Goal: Task Accomplishment & Management: Use online tool/utility

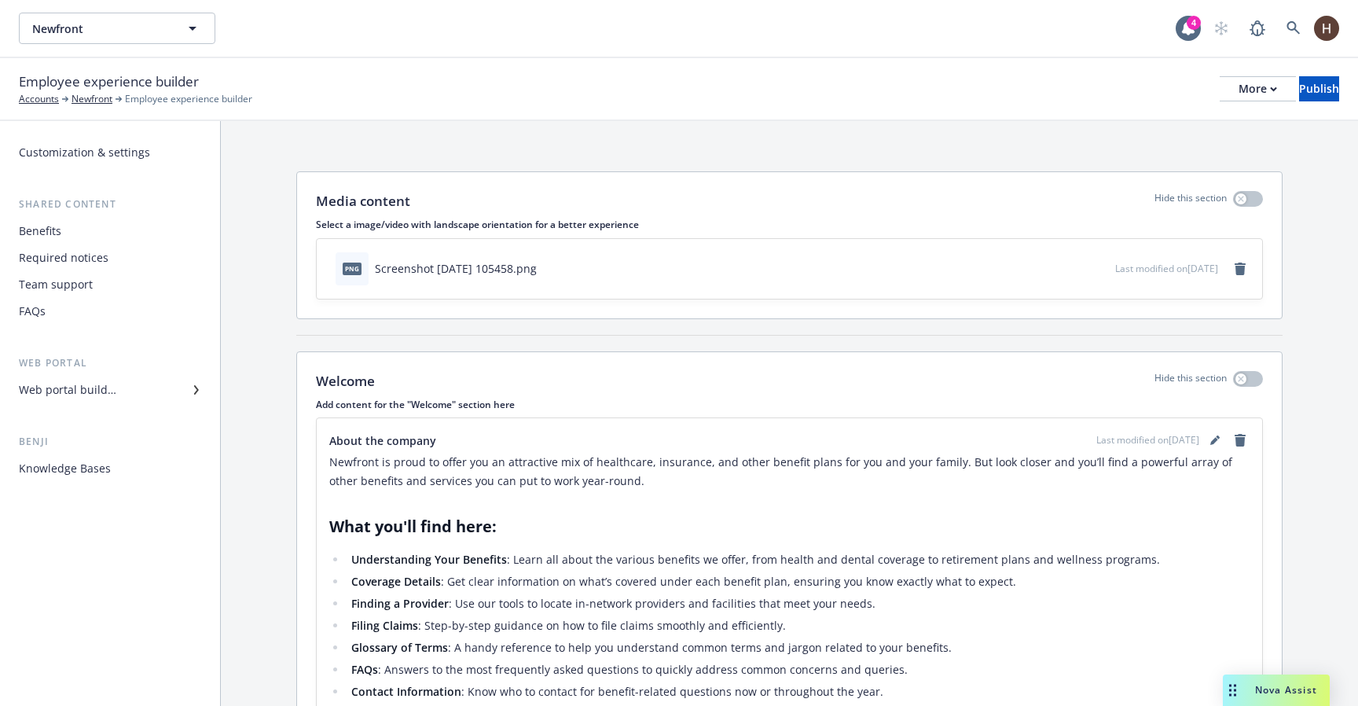
click at [119, 251] on div "Required notices" at bounding box center [110, 257] width 182 height 25
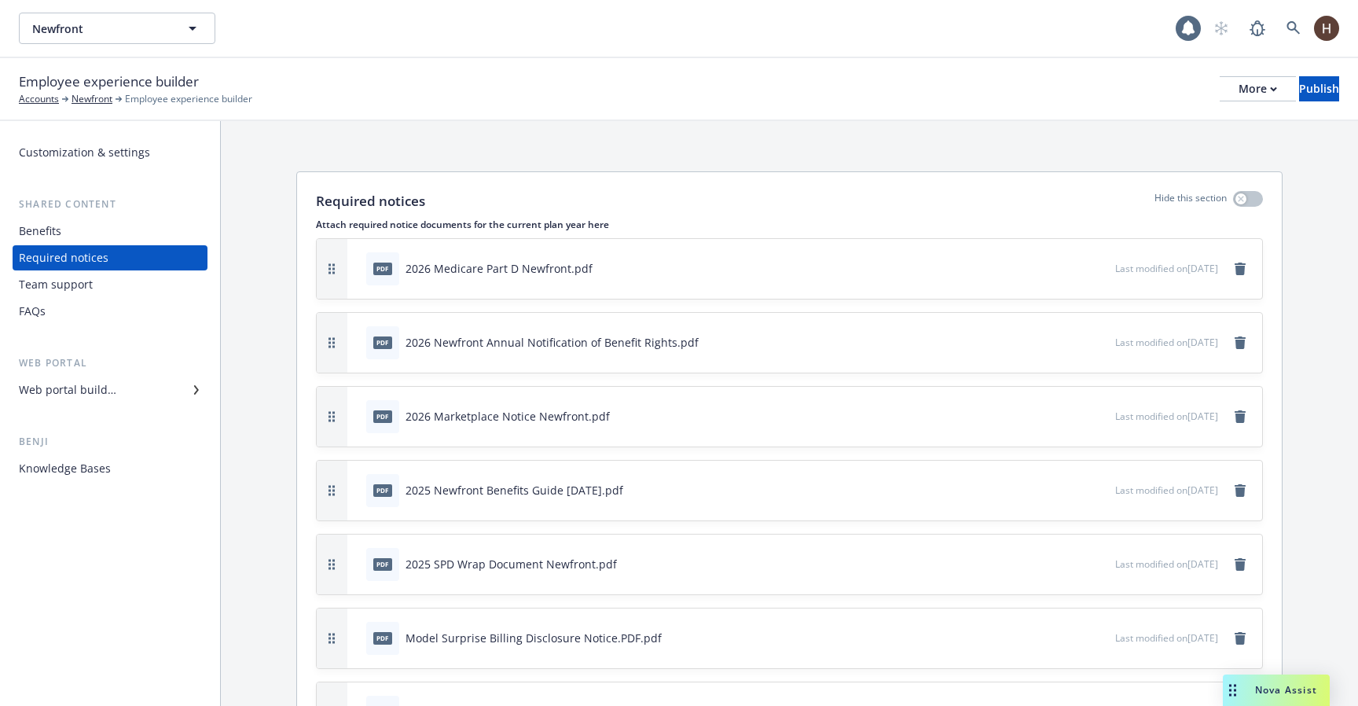
click at [142, 388] on div "Web portal builder" at bounding box center [110, 389] width 182 height 25
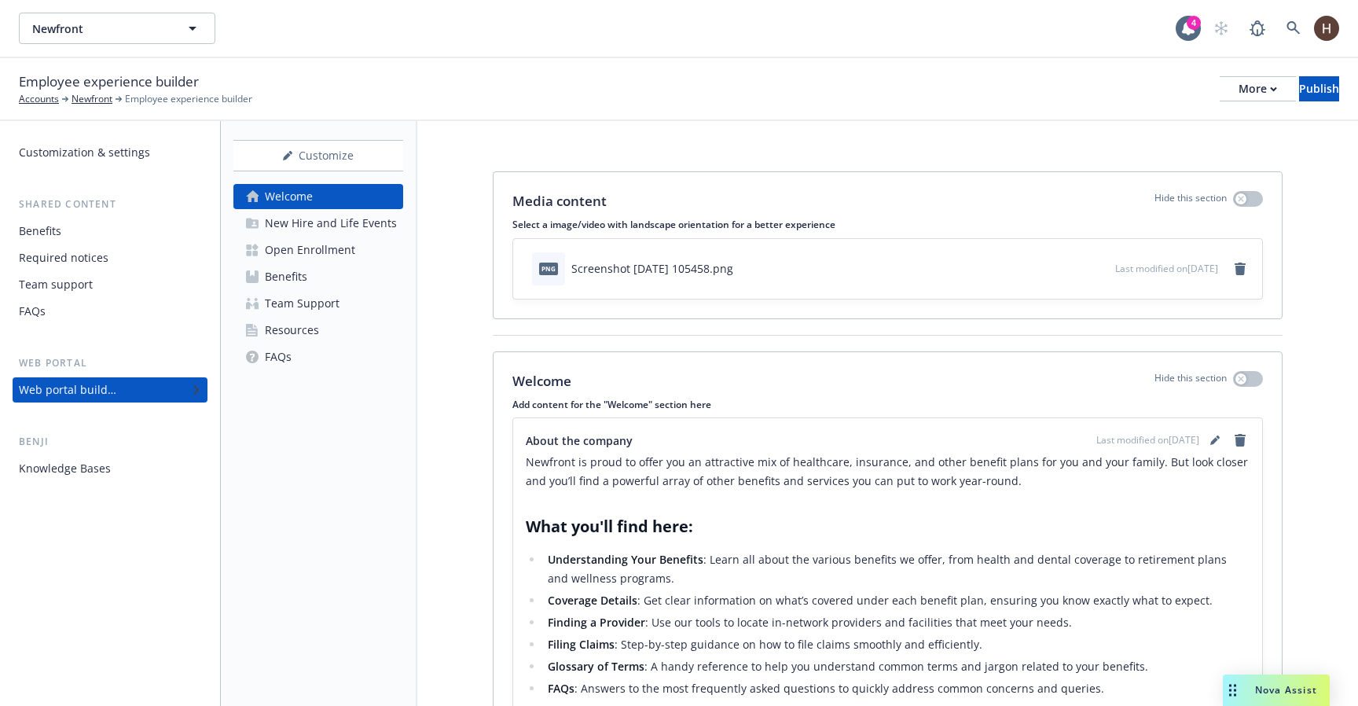
click at [277, 323] on div "Resources" at bounding box center [292, 329] width 54 height 25
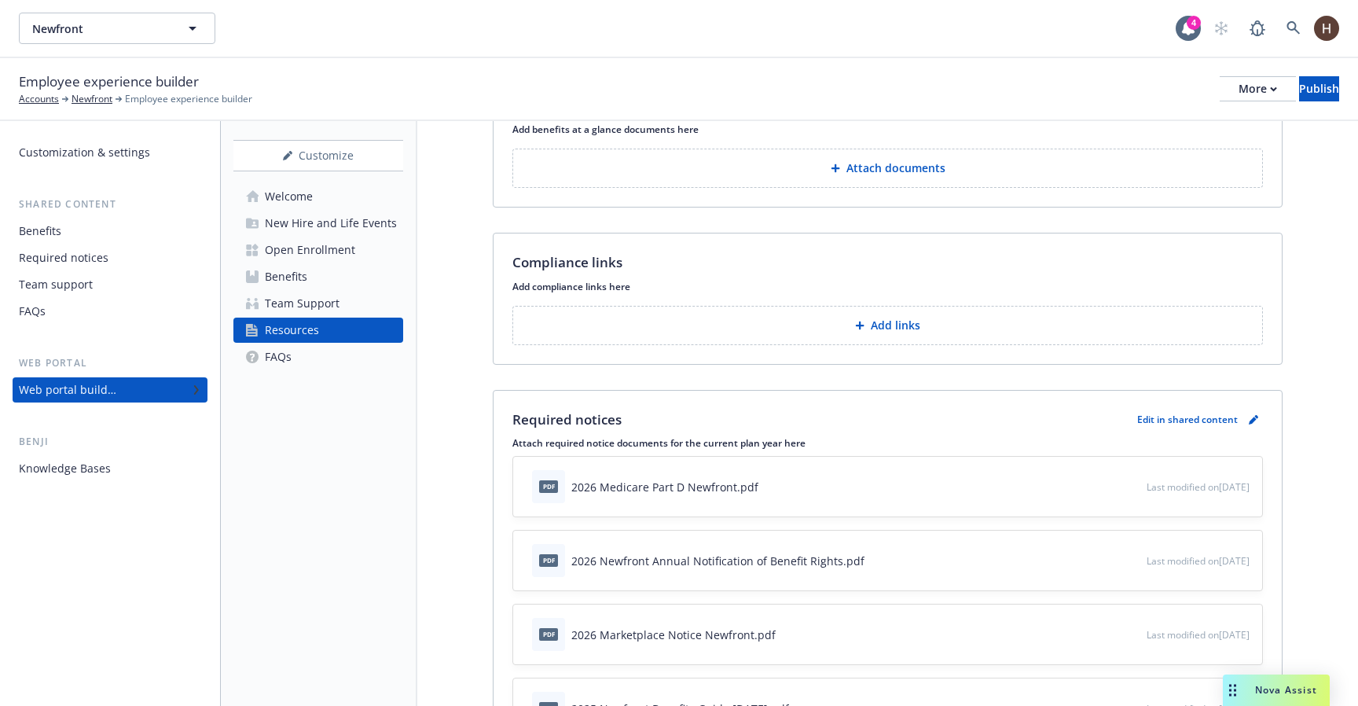
scroll to position [247, 0]
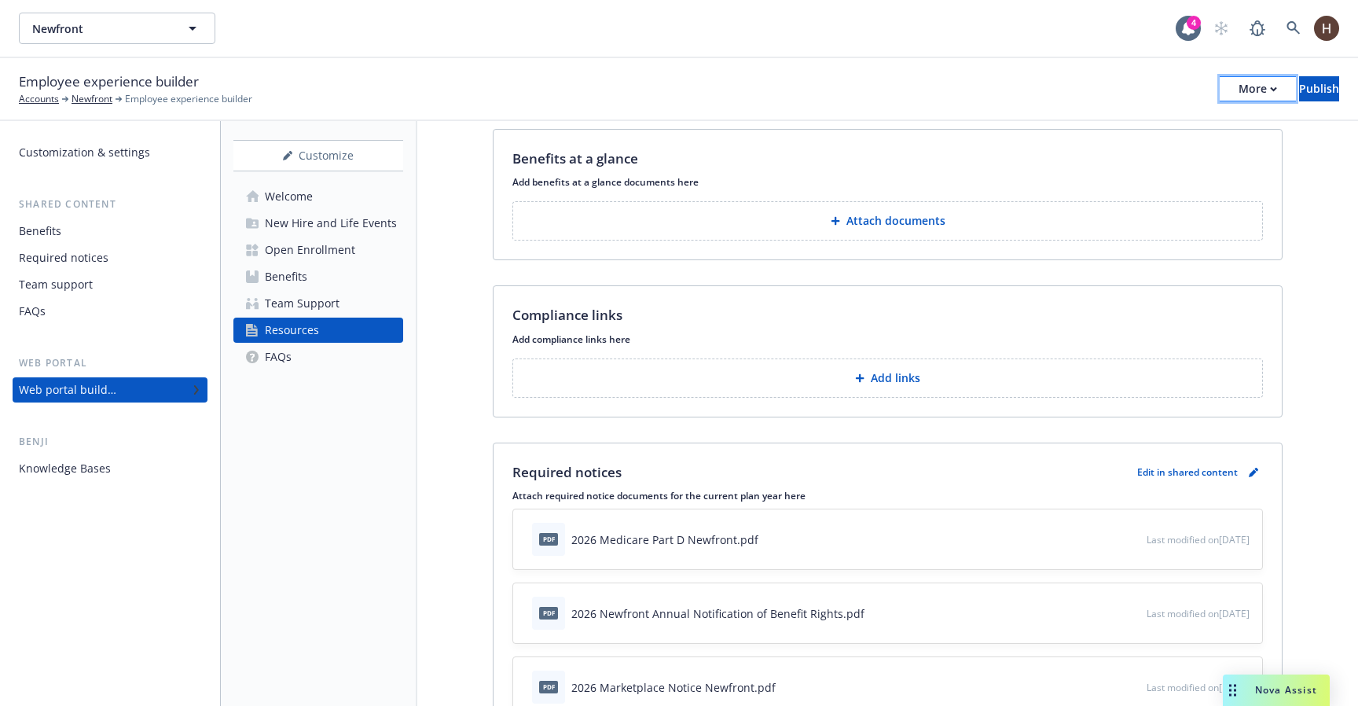
click at [1238, 86] on div "More" at bounding box center [1257, 89] width 38 height 24
click at [1146, 126] on link "Copy preview link" at bounding box center [1128, 123] width 233 height 31
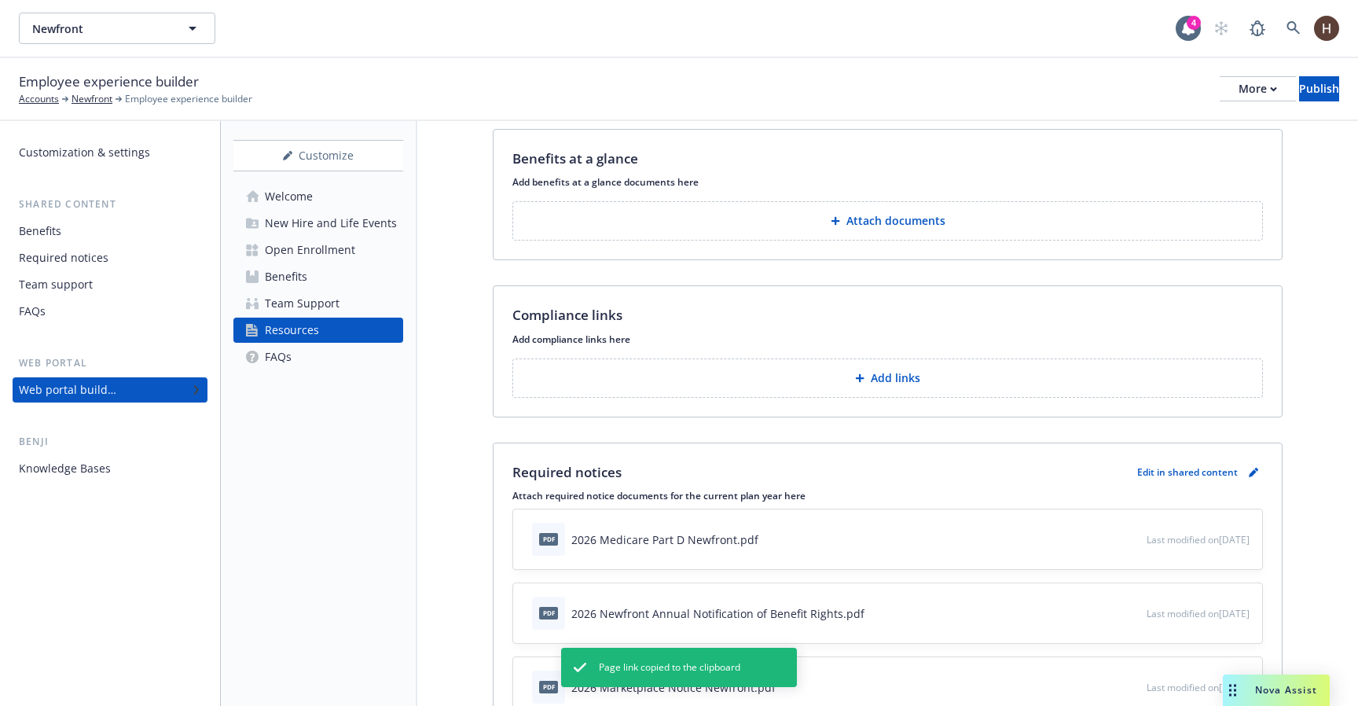
click at [112, 262] on div "Required notices" at bounding box center [110, 257] width 182 height 25
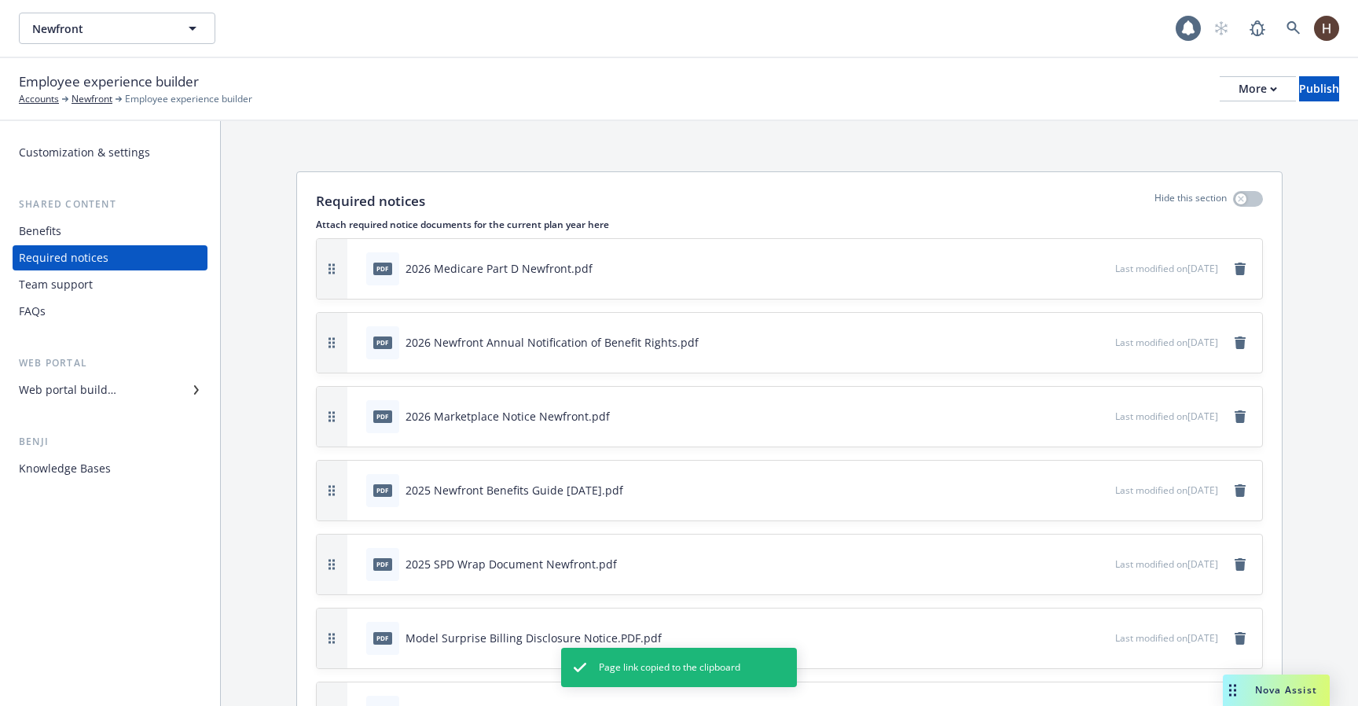
click at [80, 385] on div "Web portal builder" at bounding box center [67, 389] width 97 height 25
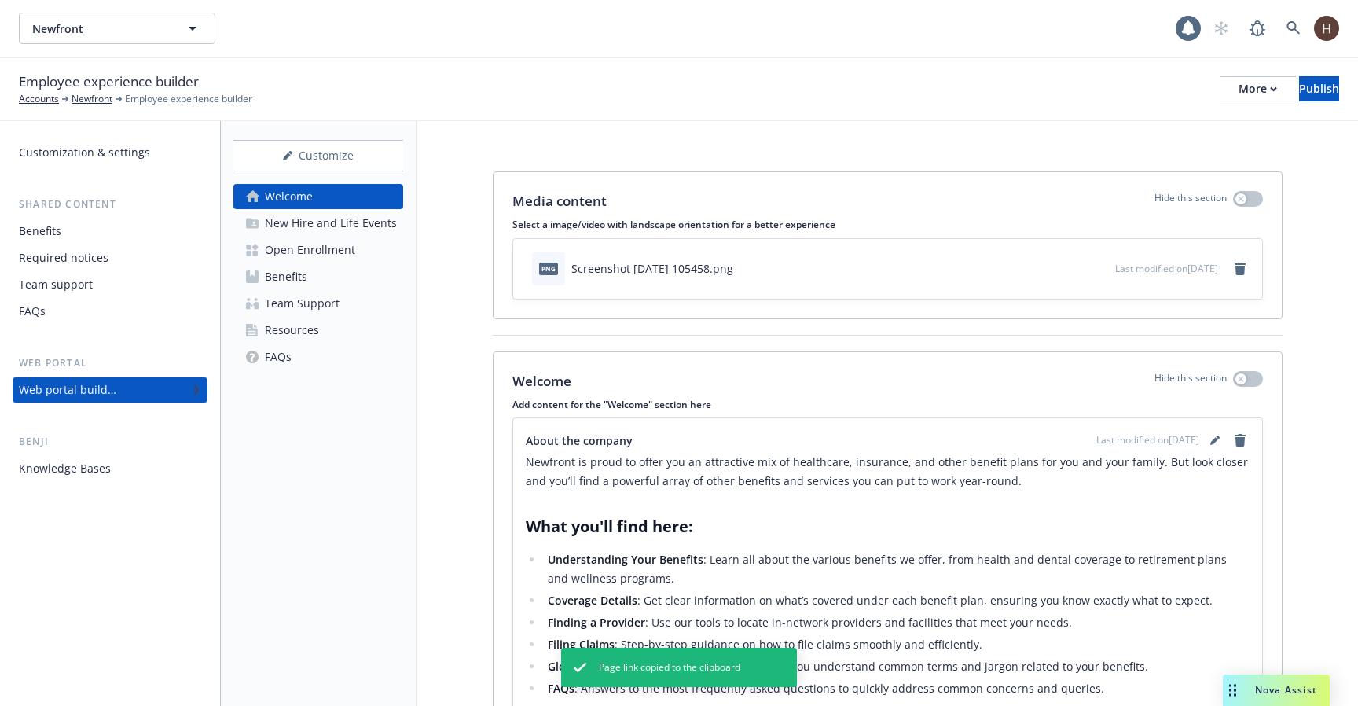
click at [310, 340] on div "Resources" at bounding box center [292, 329] width 54 height 25
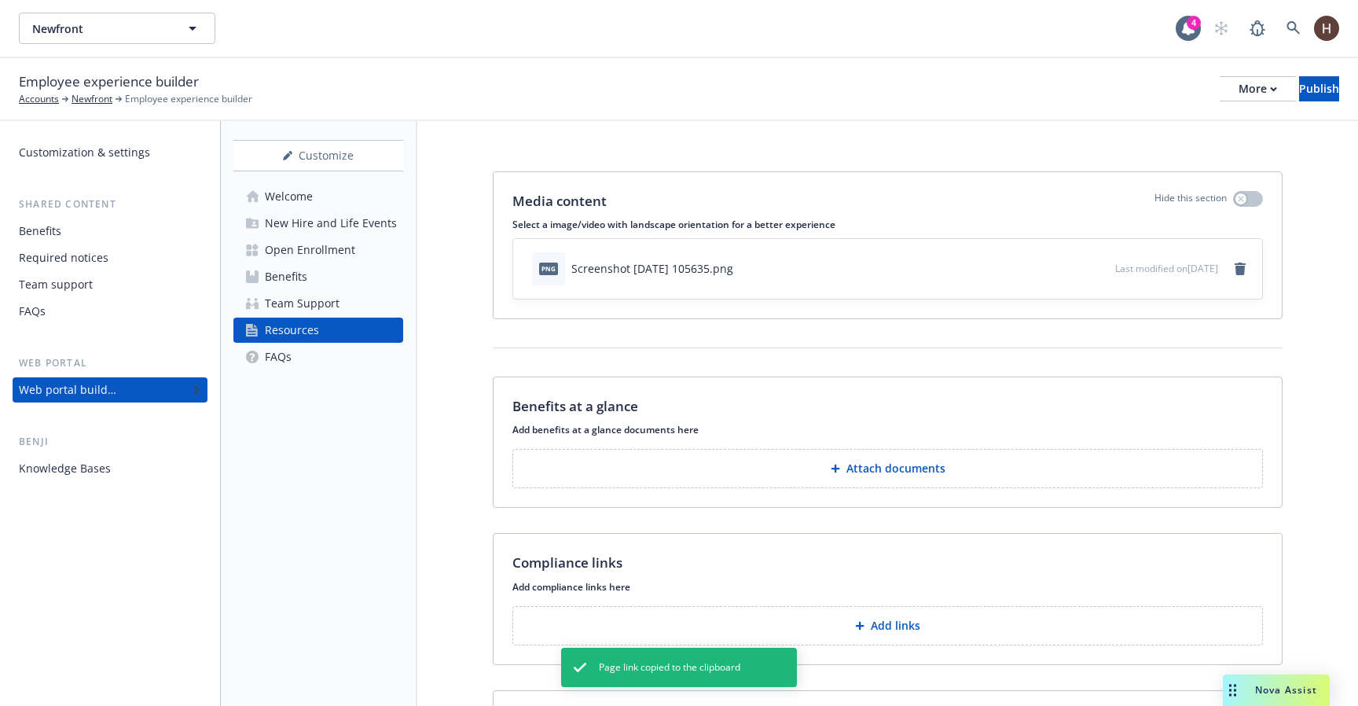
click at [424, 93] on div "Employee experience builder Accounts Newfront Employee experience builder More …" at bounding box center [679, 88] width 1320 height 35
click at [167, 34] on span "Newfront" at bounding box center [100, 28] width 136 height 16
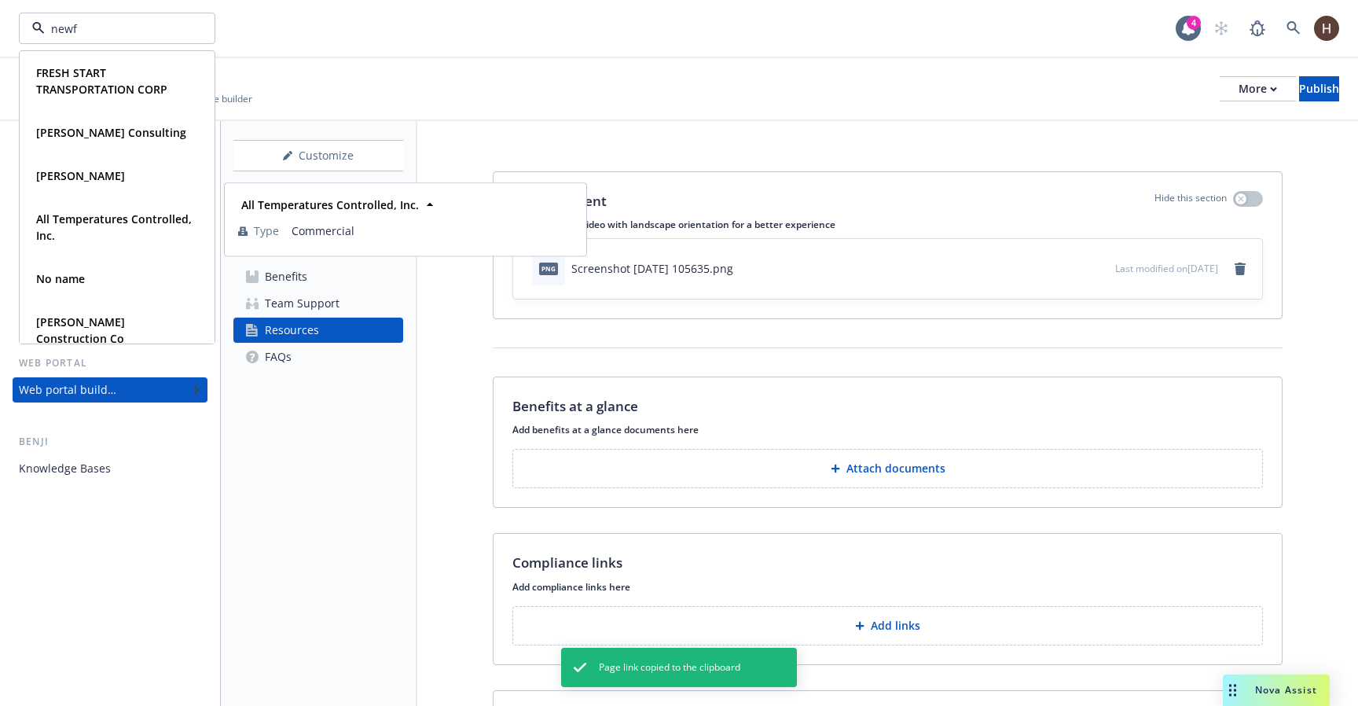
type input "newfr"
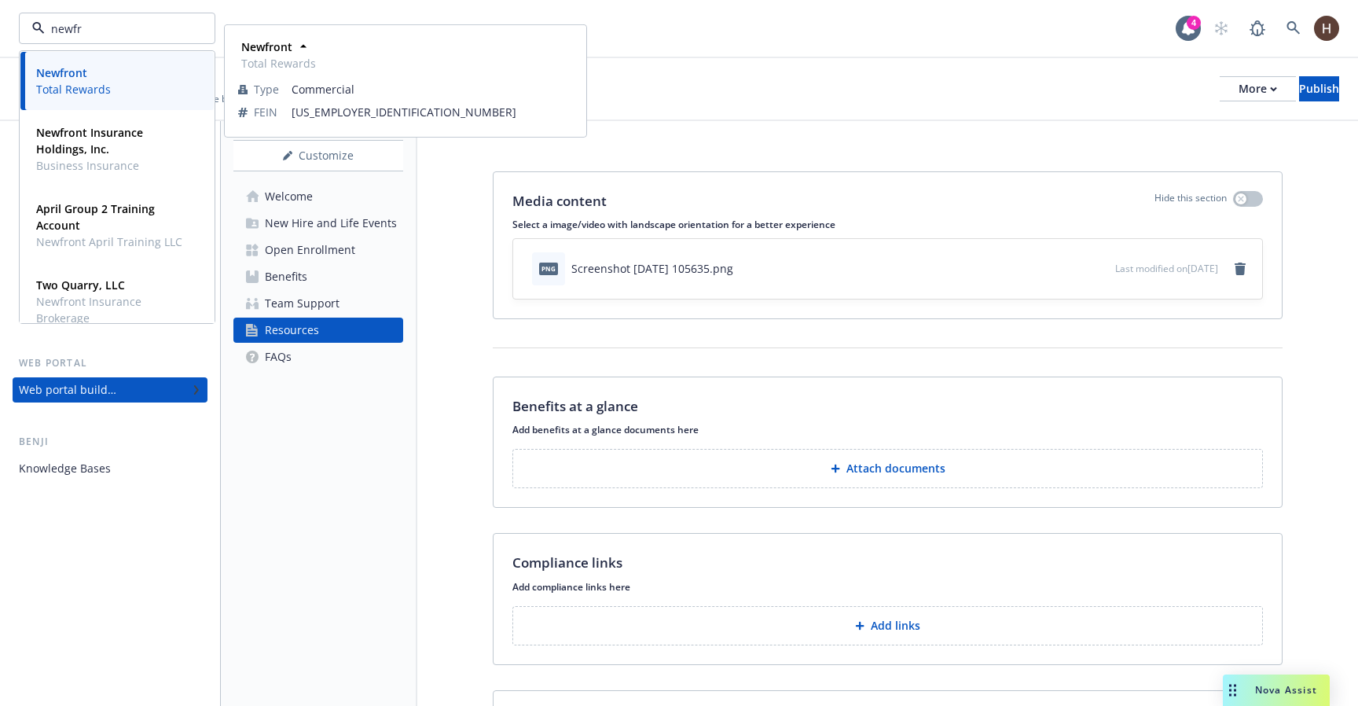
click at [112, 88] on div "Newfront Total Rewards" at bounding box center [117, 80] width 174 height 39
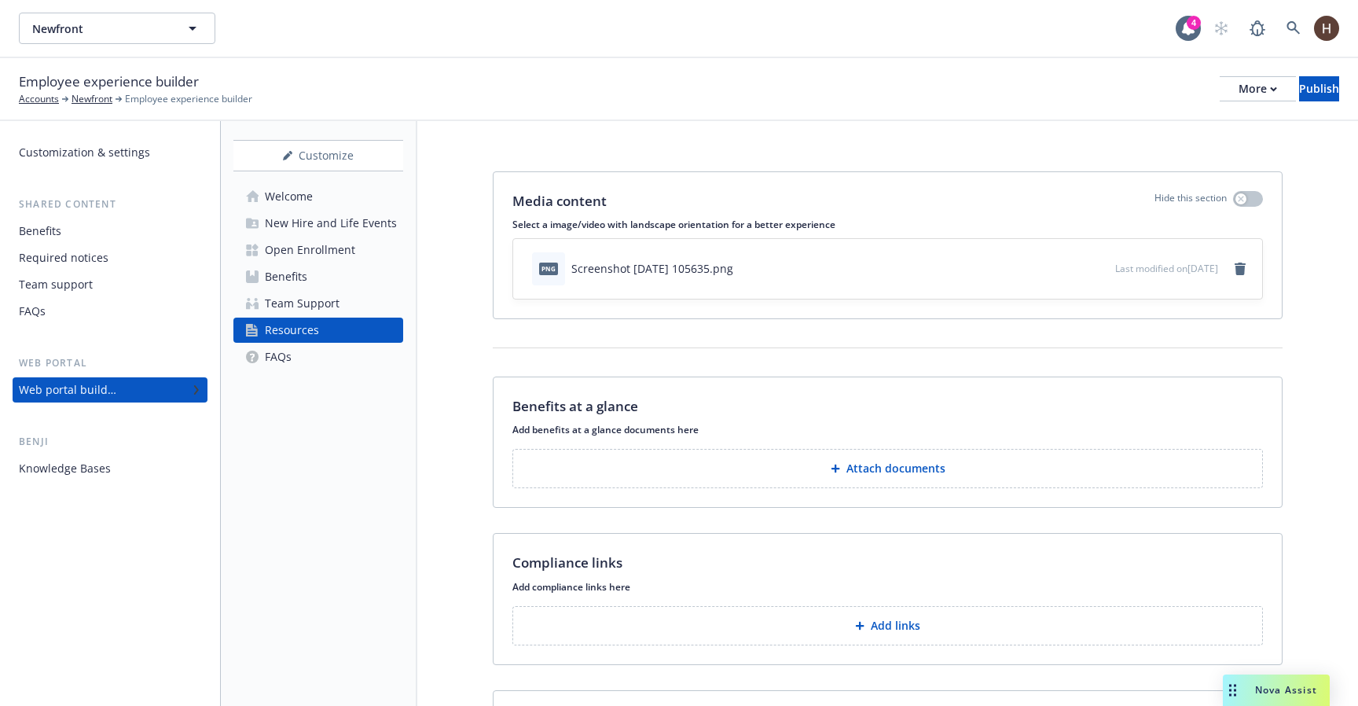
click at [825, 95] on div "Employee experience builder Accounts Newfront Employee experience builder More …" at bounding box center [679, 88] width 1320 height 35
click at [868, 32] on div "Newfront Newfront" at bounding box center [597, 28] width 1157 height 31
click at [175, 38] on button "Newfront" at bounding box center [117, 28] width 196 height 31
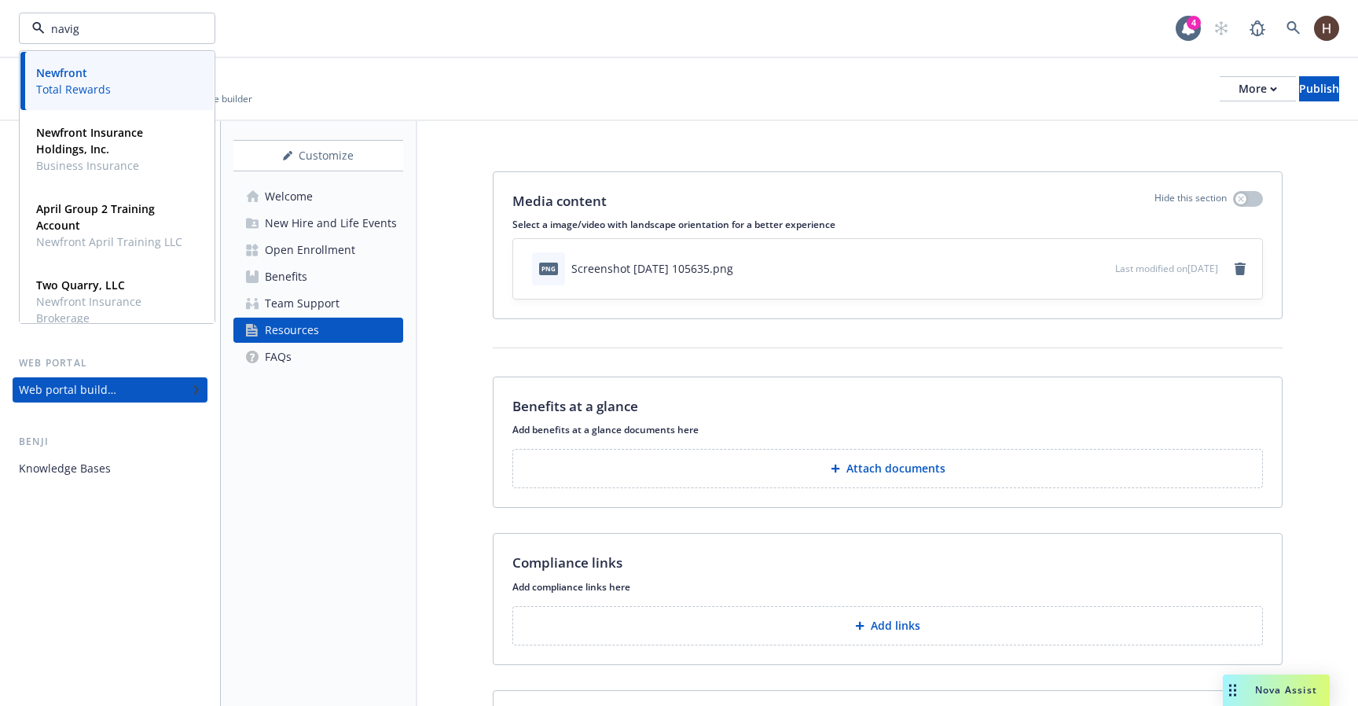
type input "naviga"
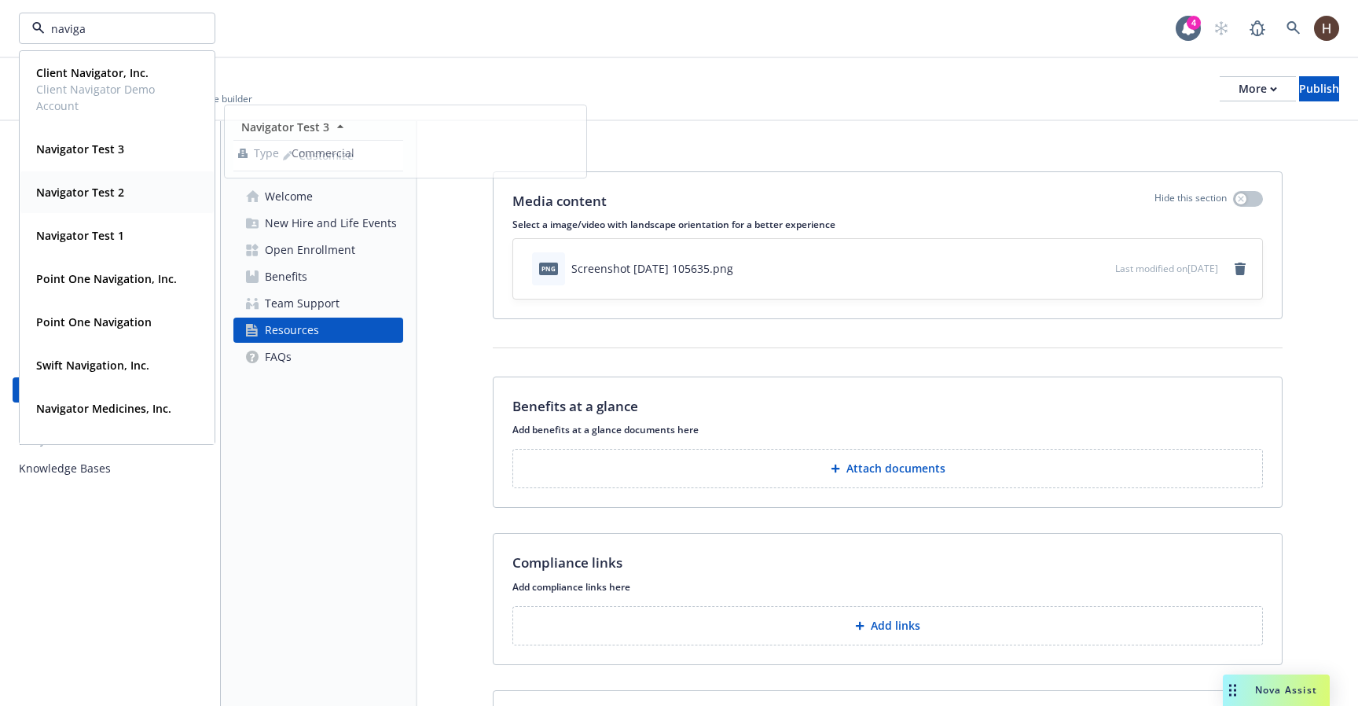
click at [116, 220] on div "Navigator Test 1 Type Commercial" at bounding box center [116, 235] width 193 height 42
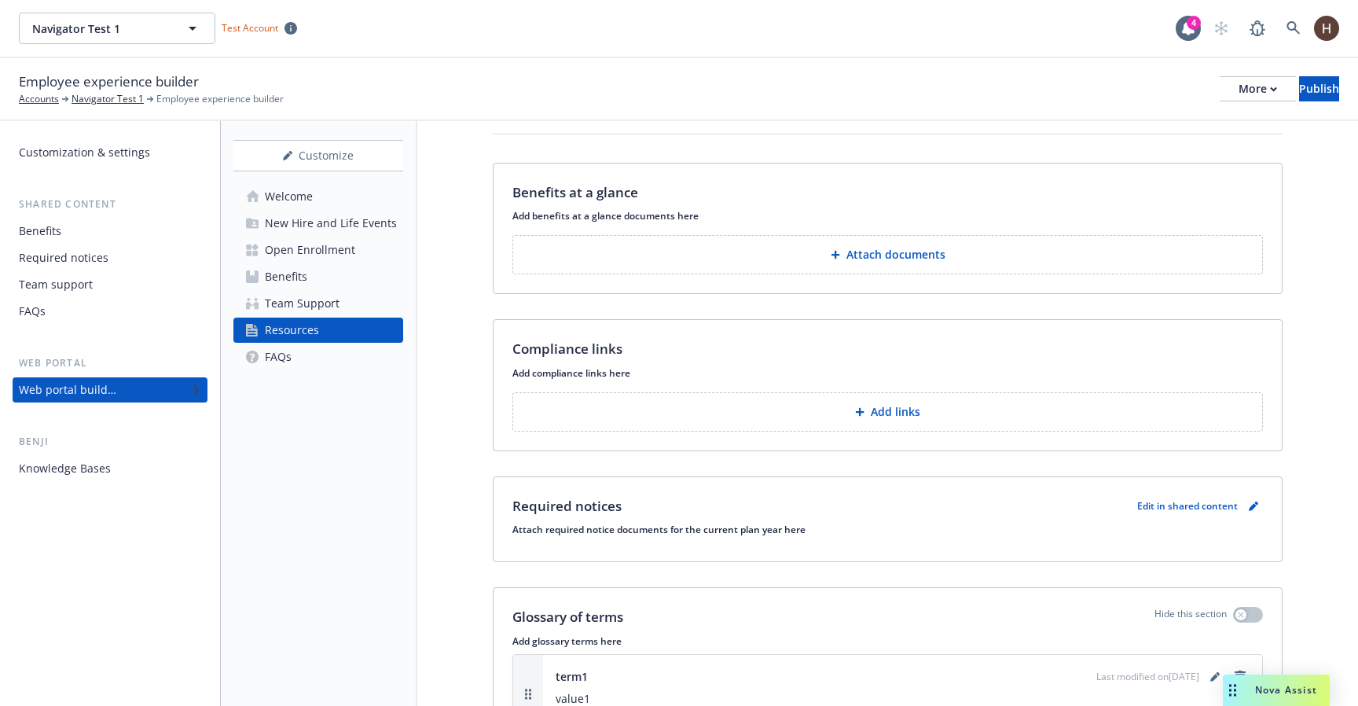
scroll to position [208, 0]
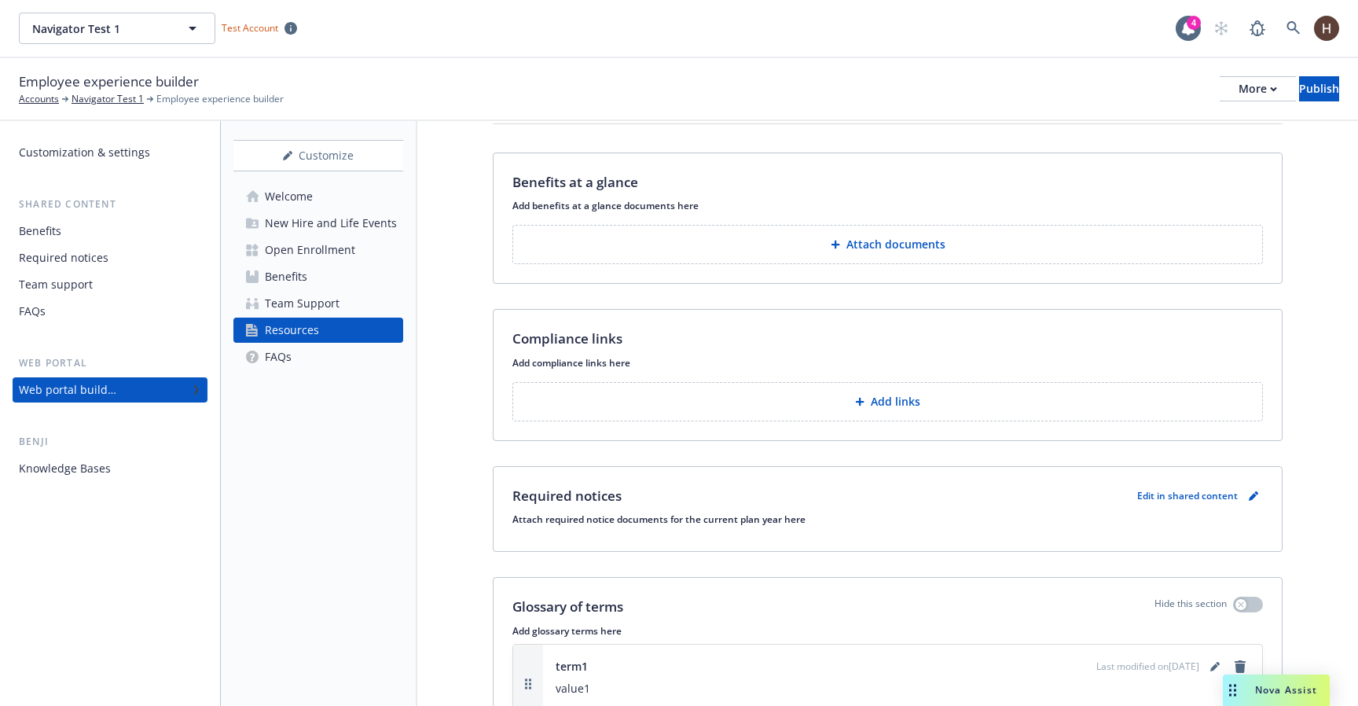
click at [812, 248] on button "Attach documents" at bounding box center [887, 244] width 750 height 39
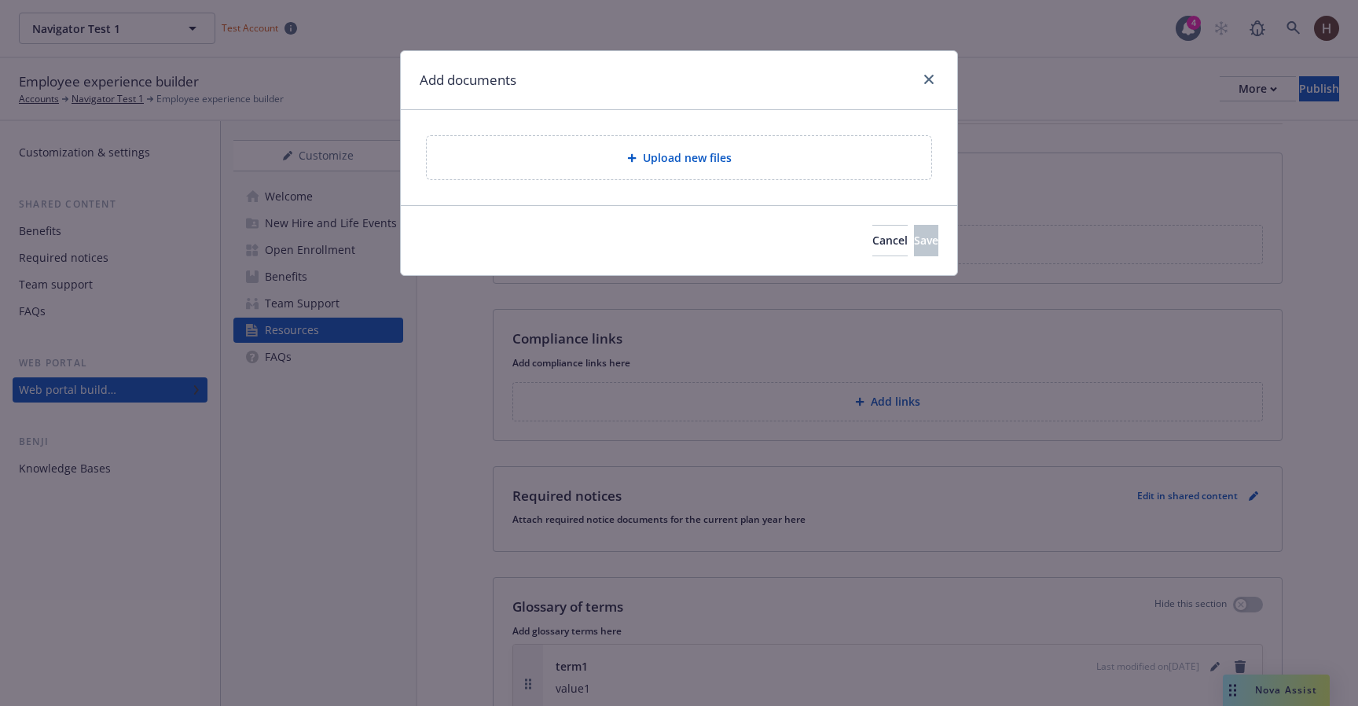
click at [807, 148] on div "Upload new files" at bounding box center [679, 157] width 504 height 43
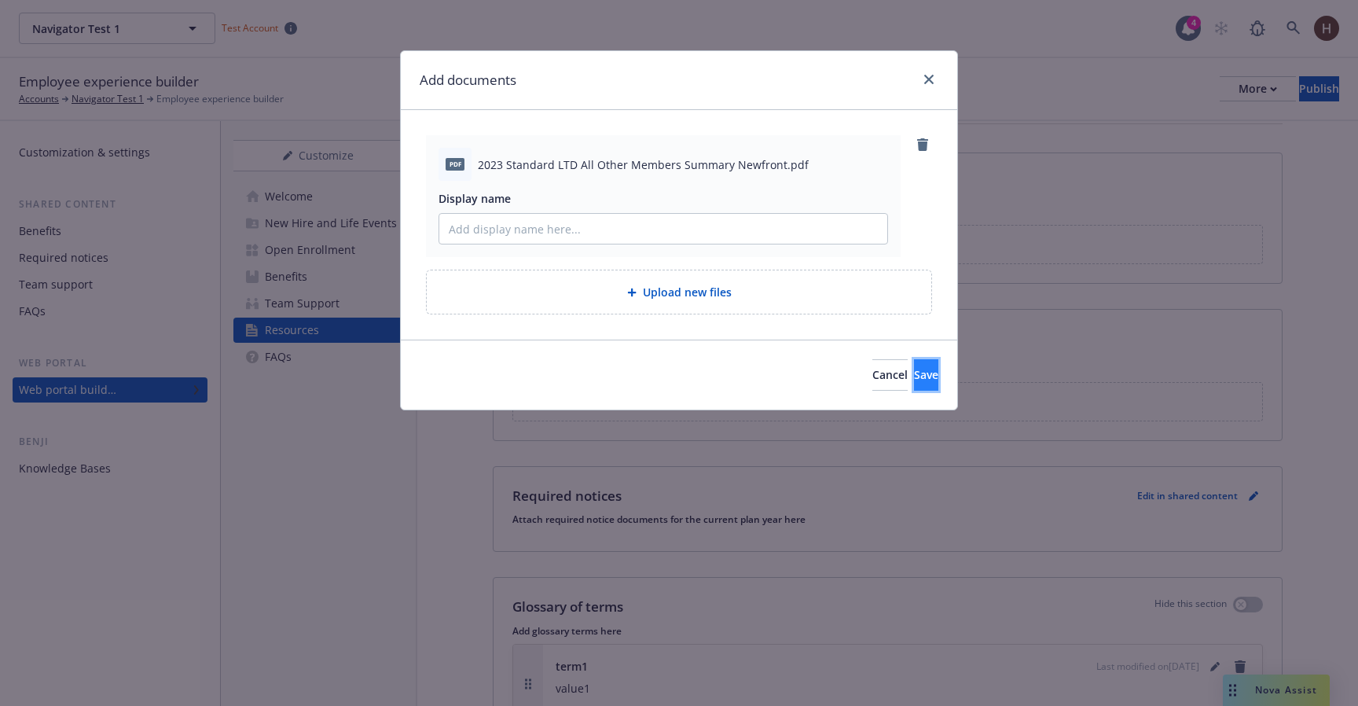
click at [914, 379] on span "Save" at bounding box center [926, 374] width 24 height 15
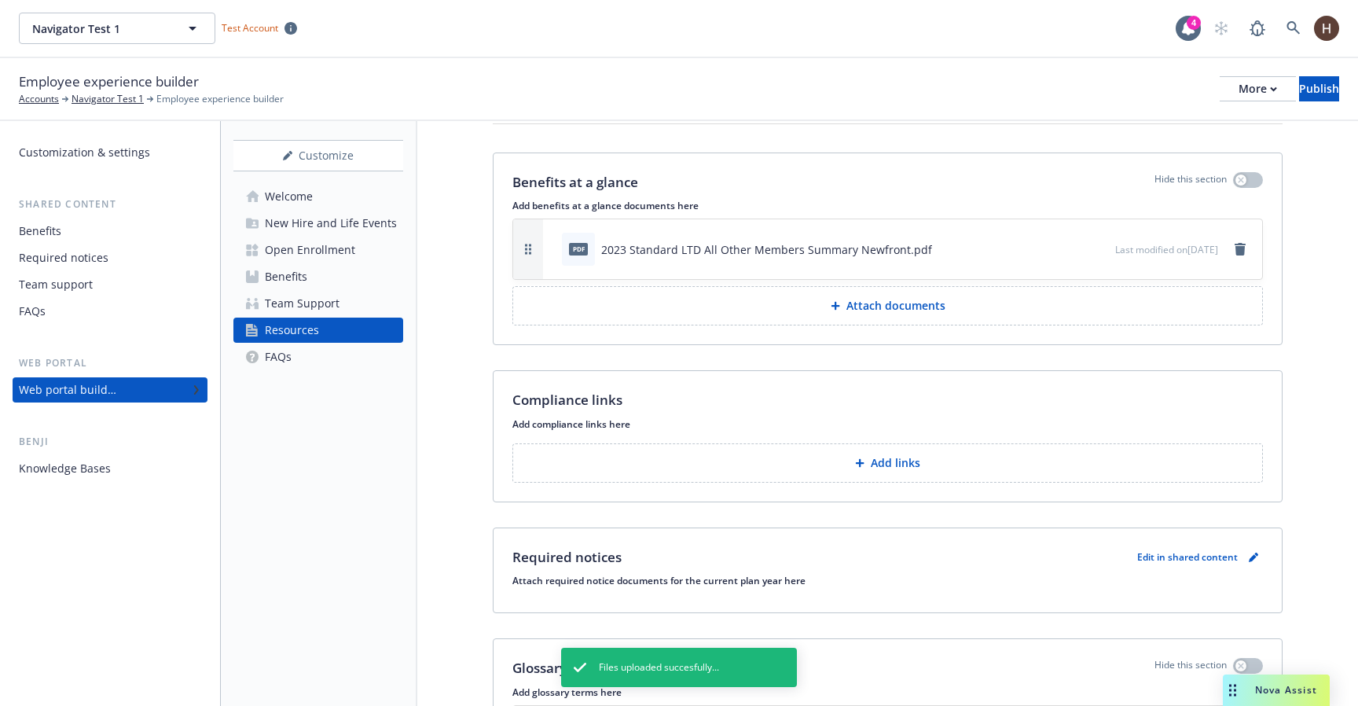
click at [128, 285] on div "Team support" at bounding box center [110, 284] width 182 height 25
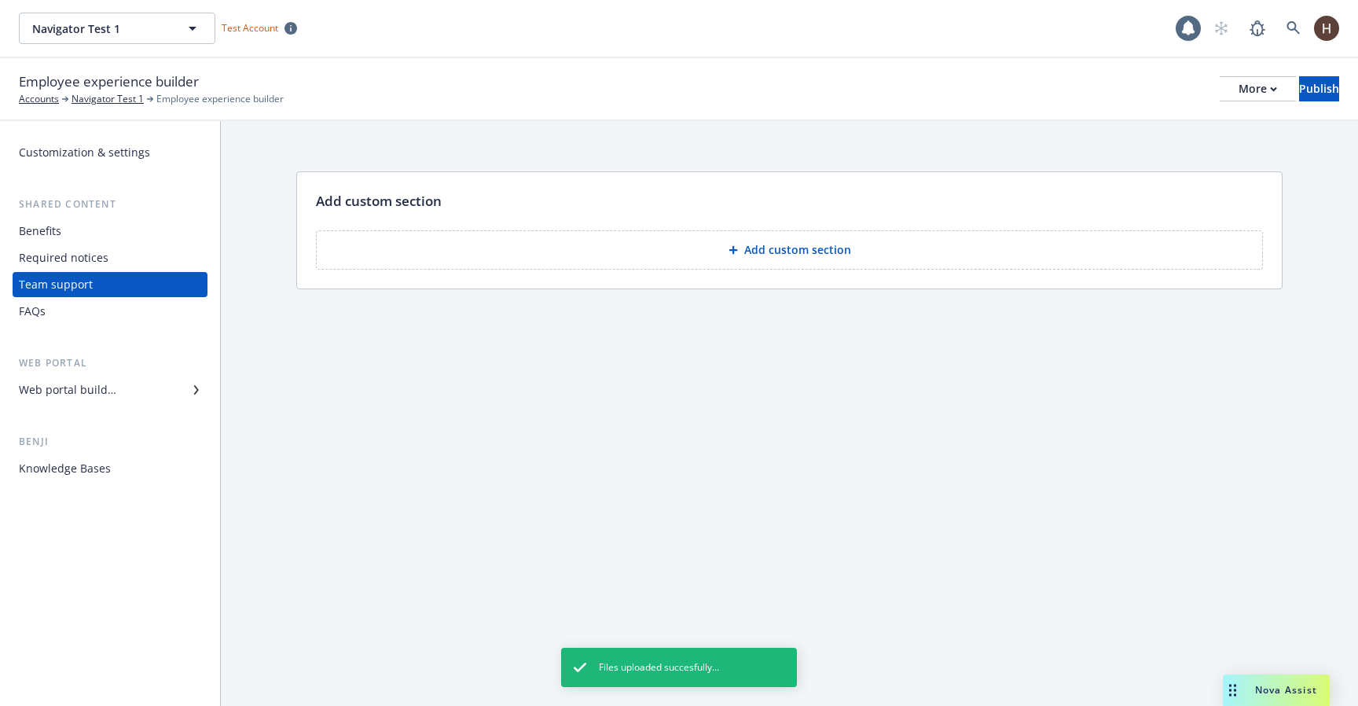
click at [134, 269] on div "Required notices" at bounding box center [110, 257] width 182 height 25
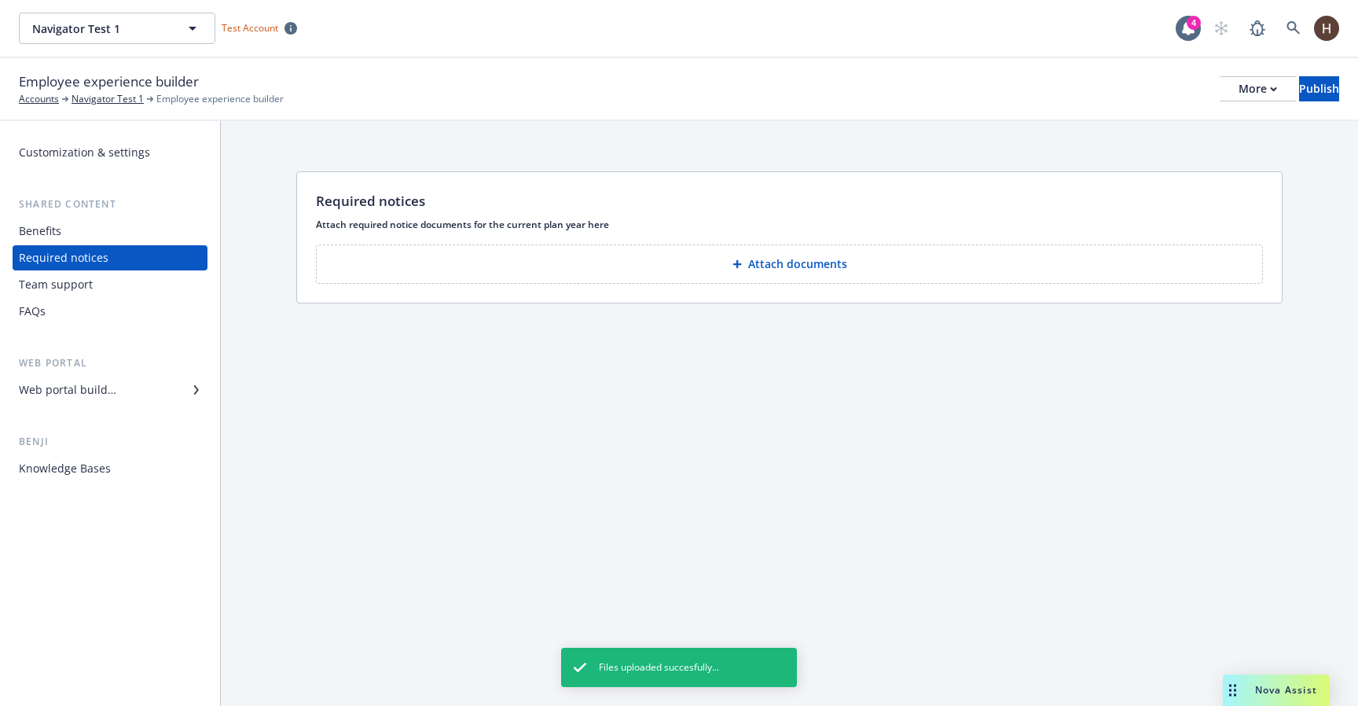
click at [103, 401] on div "Web portal builder" at bounding box center [67, 389] width 97 height 25
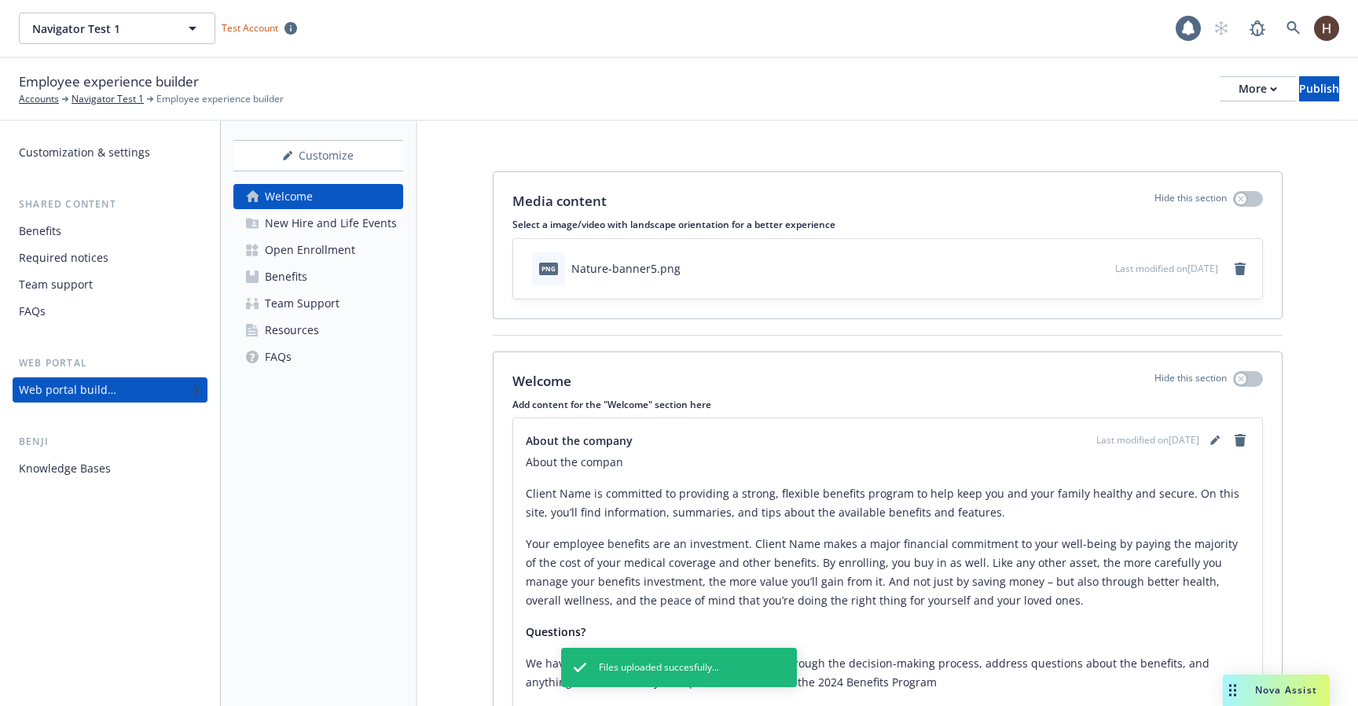
click at [306, 330] on div "Resources" at bounding box center [292, 329] width 54 height 25
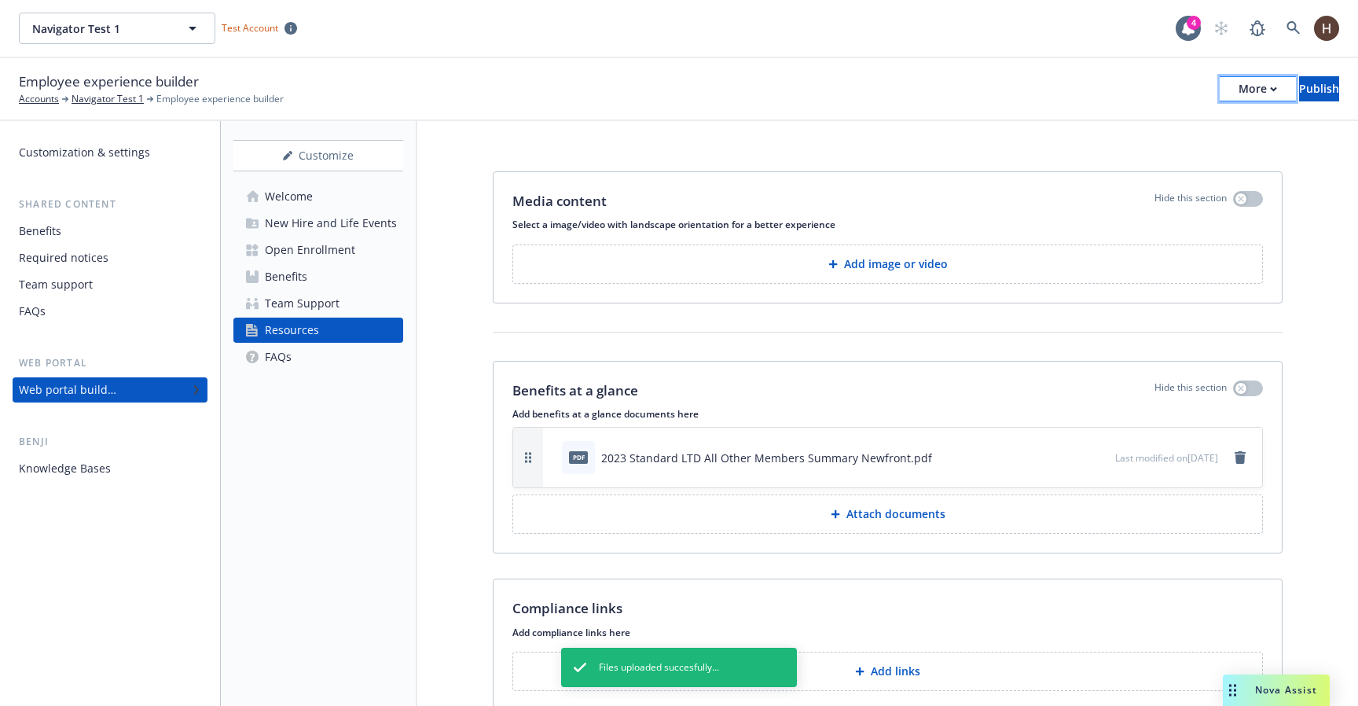
click at [1270, 86] on icon "button" at bounding box center [1273, 88] width 7 height 5
click at [1169, 119] on link "Copy preview link" at bounding box center [1128, 123] width 233 height 31
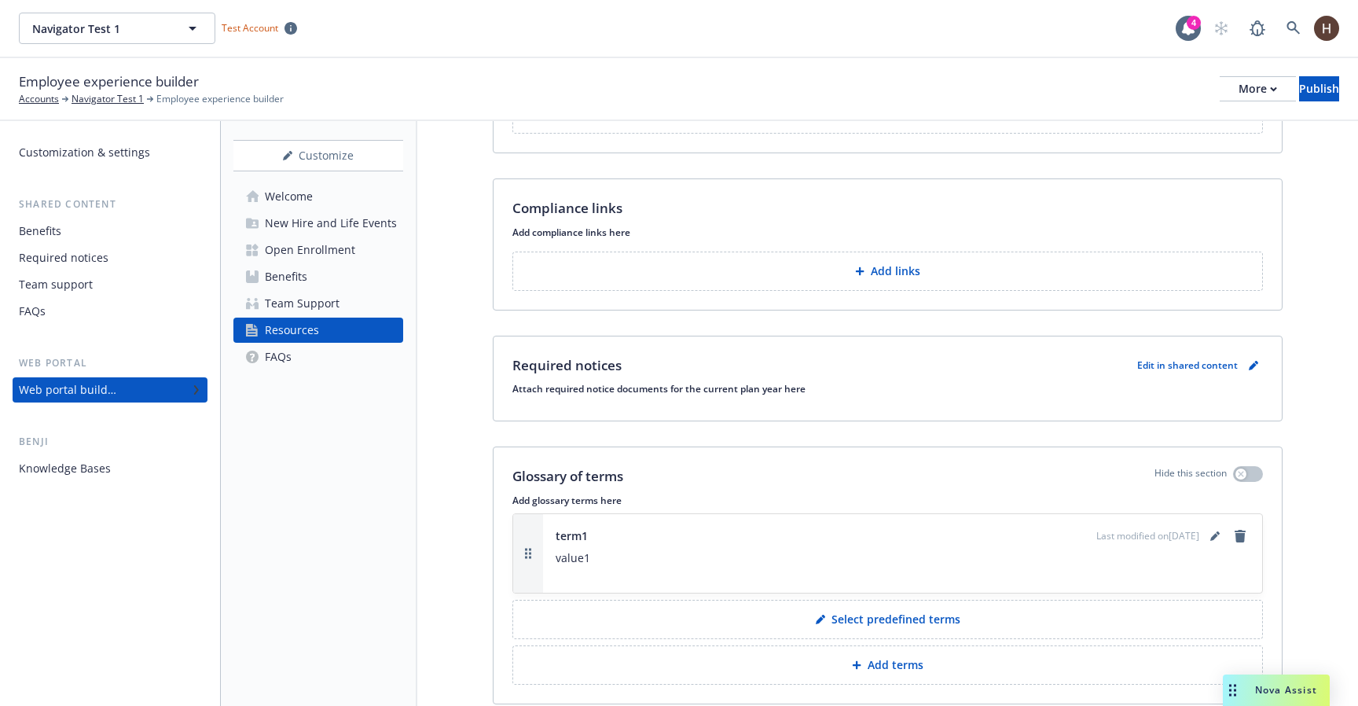
scroll to position [360, 0]
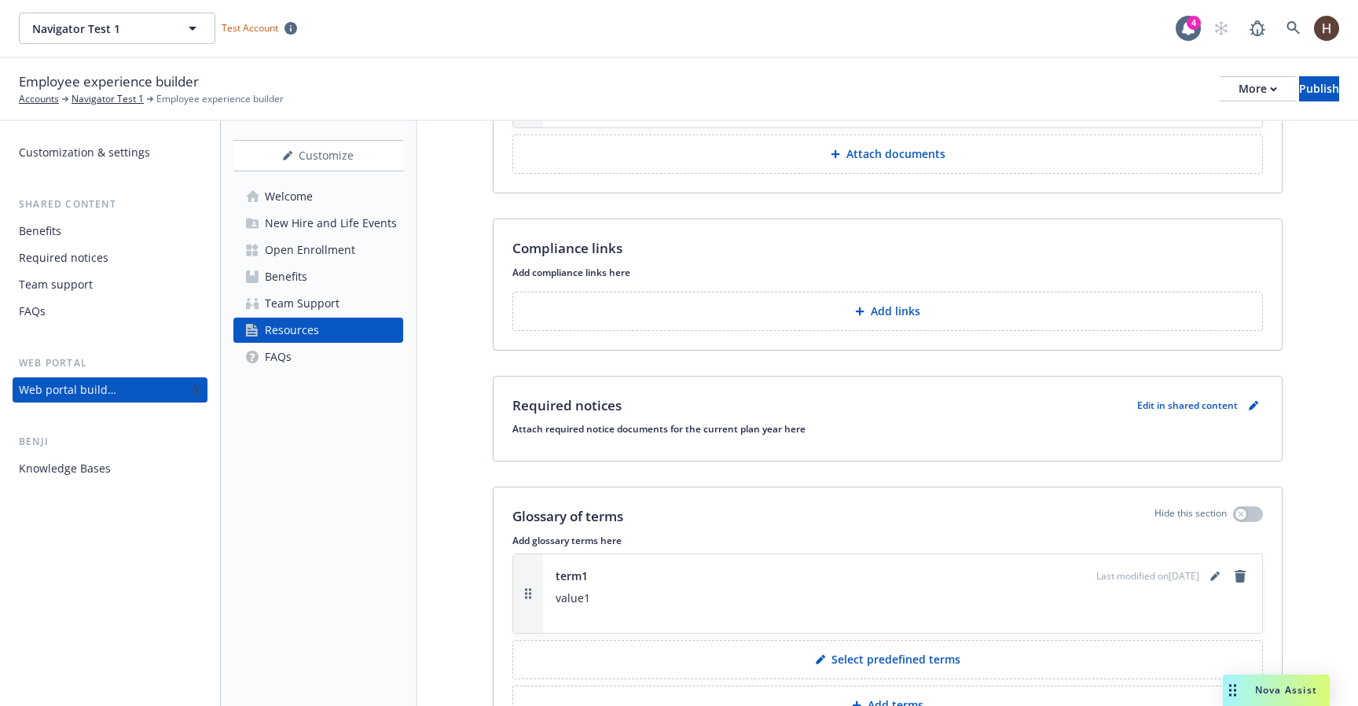
click at [1011, 312] on button "Add links" at bounding box center [887, 310] width 750 height 39
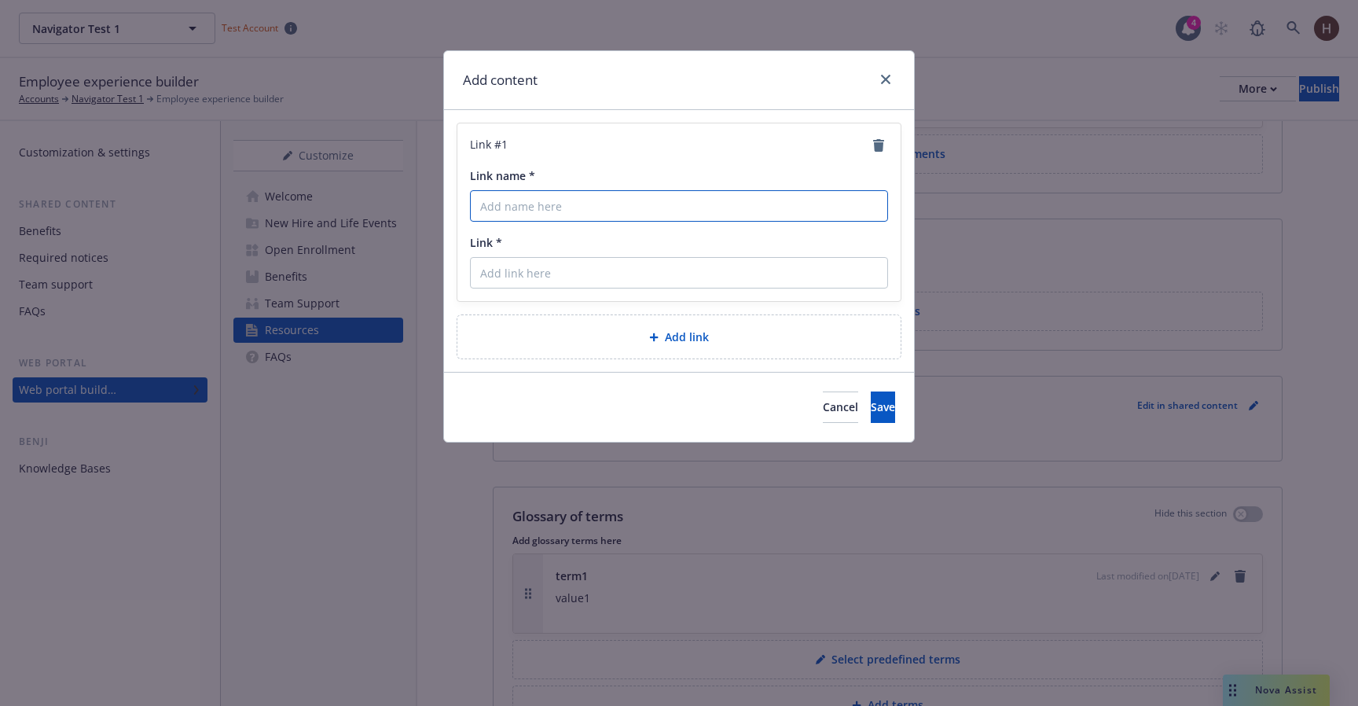
click at [711, 213] on input "Link name *" at bounding box center [679, 205] width 418 height 31
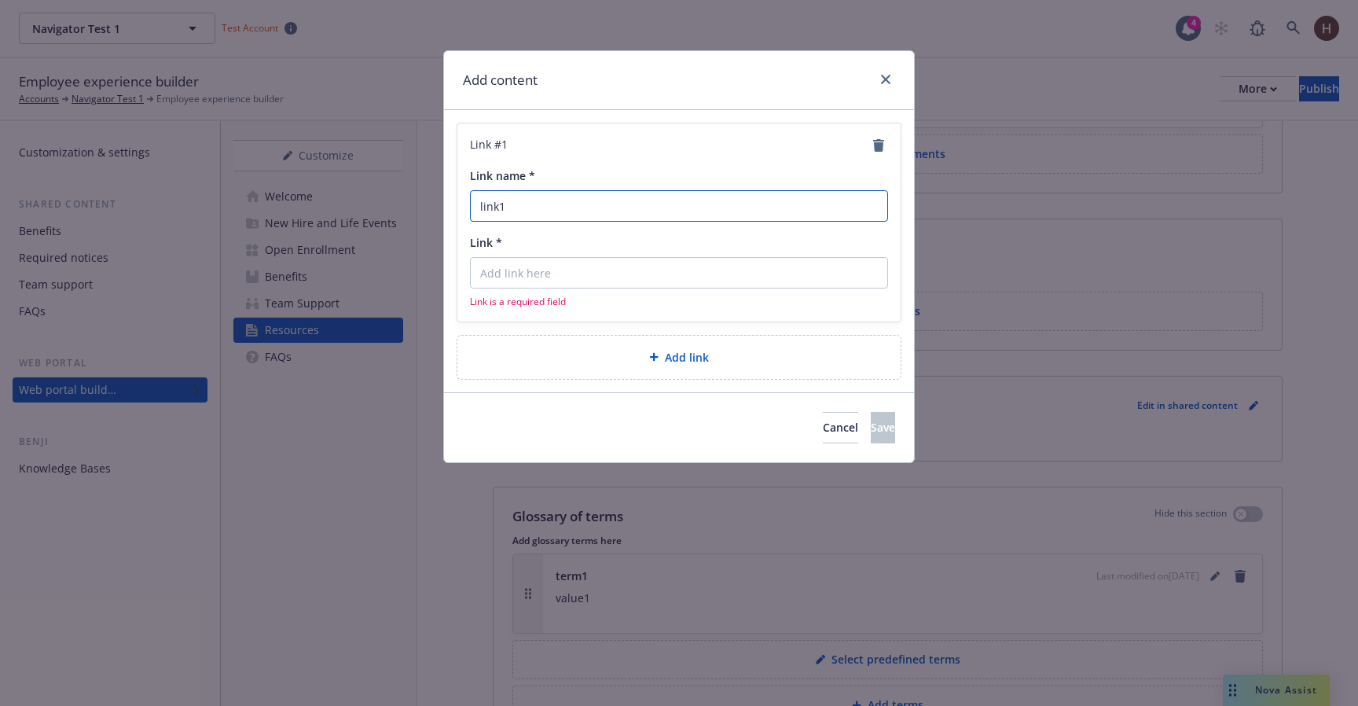
type input "link1"
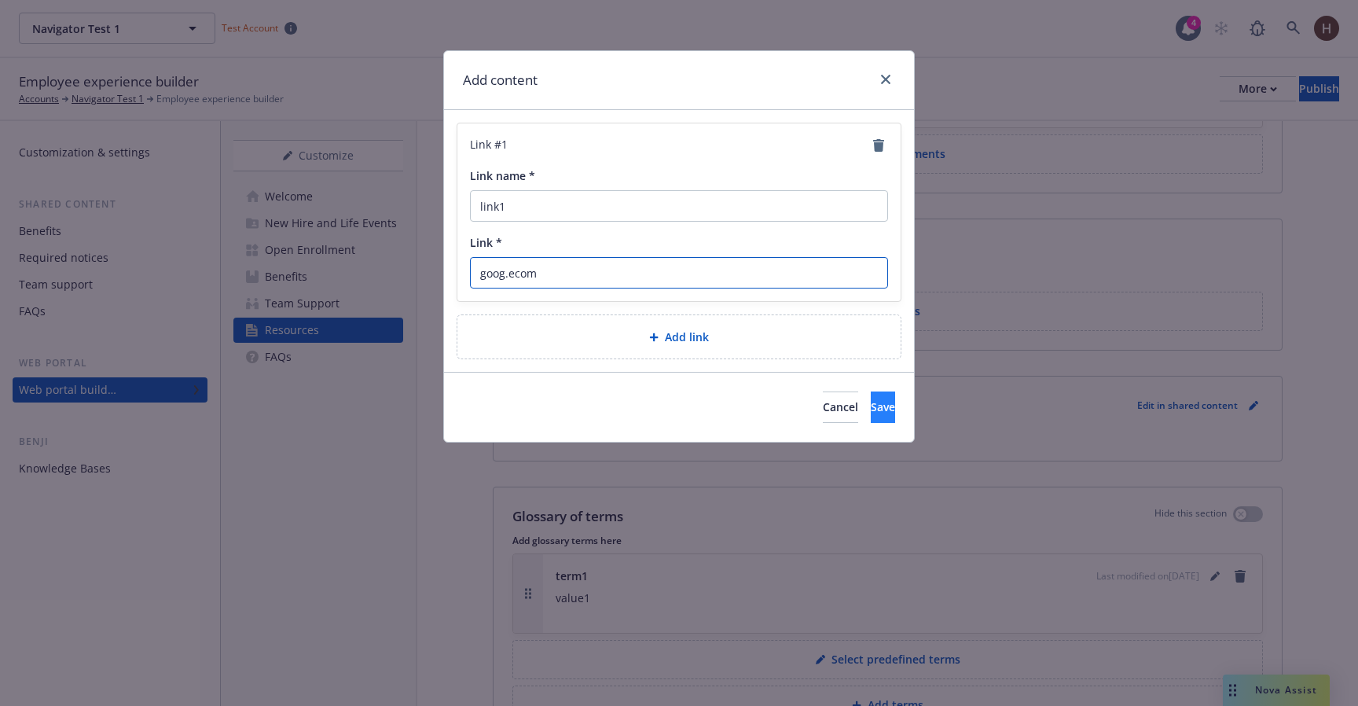
type input "goog.ecom"
click at [871, 419] on button "Save" at bounding box center [883, 406] width 24 height 31
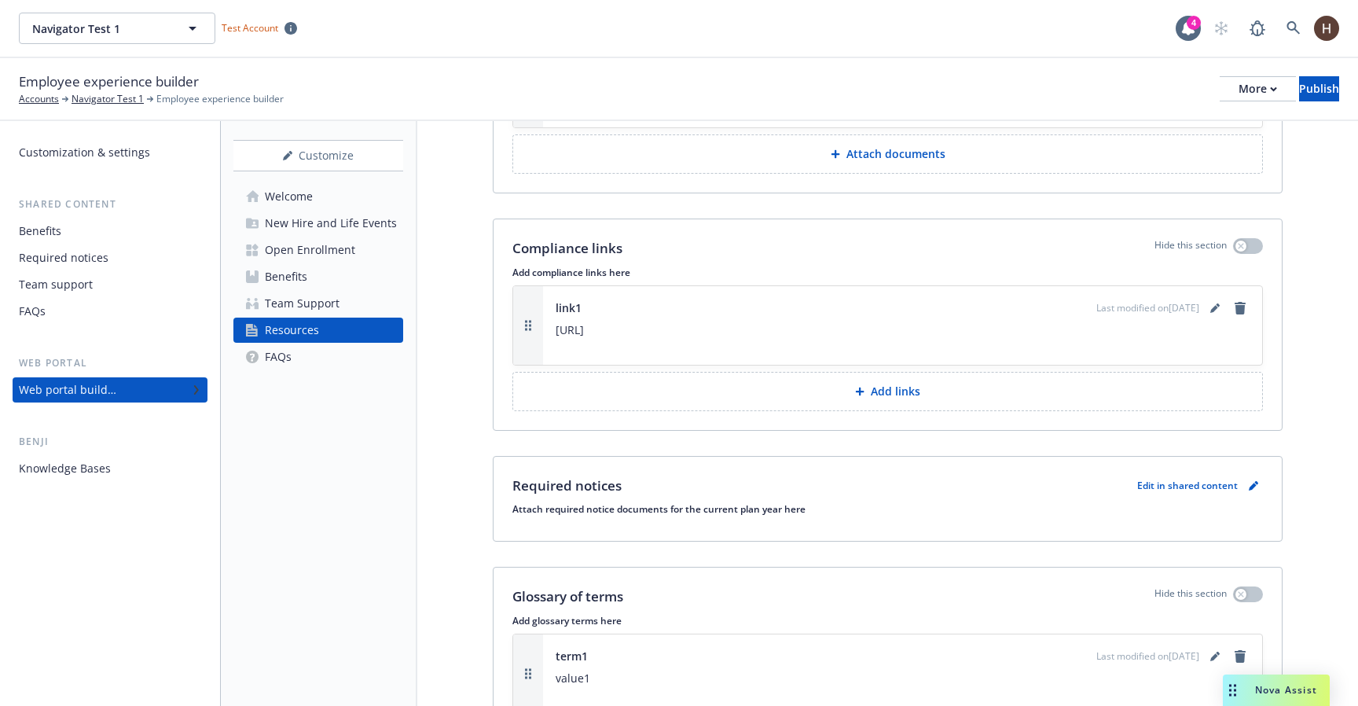
scroll to position [455, 0]
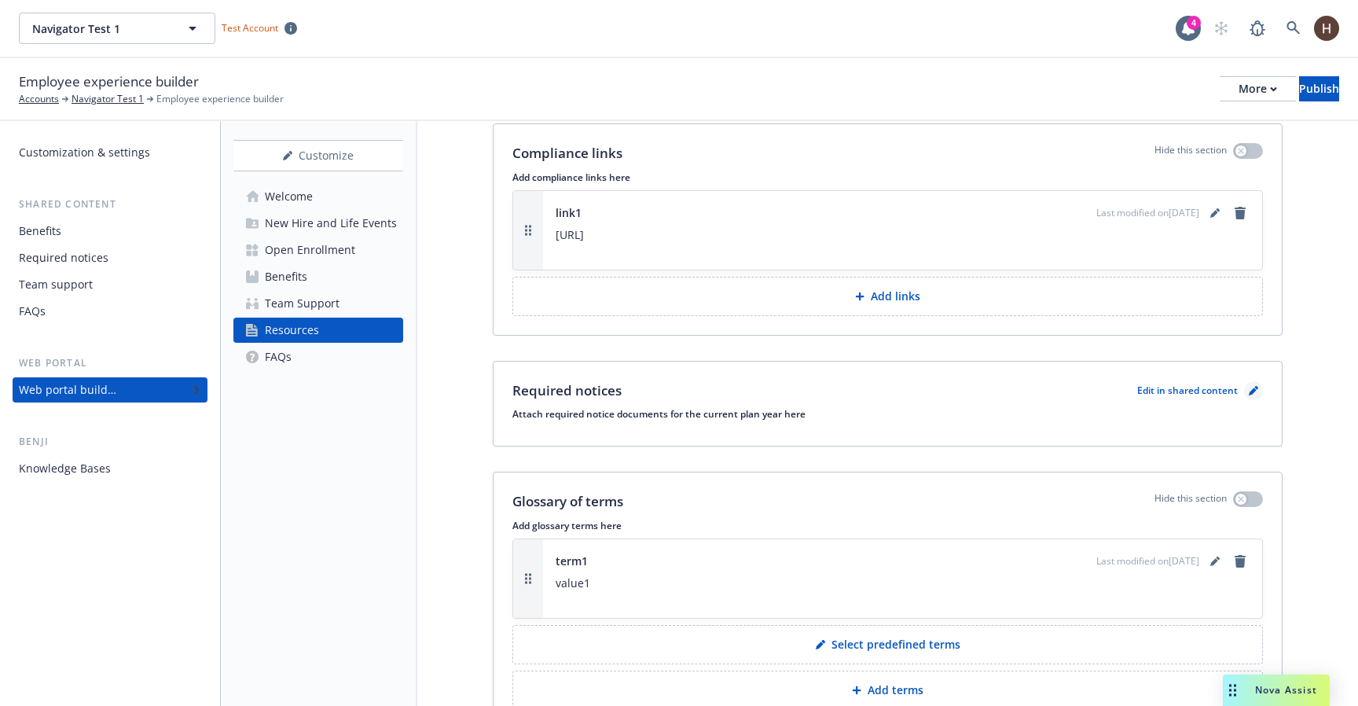
click at [1252, 387] on icon "pencil" at bounding box center [1252, 390] width 9 height 9
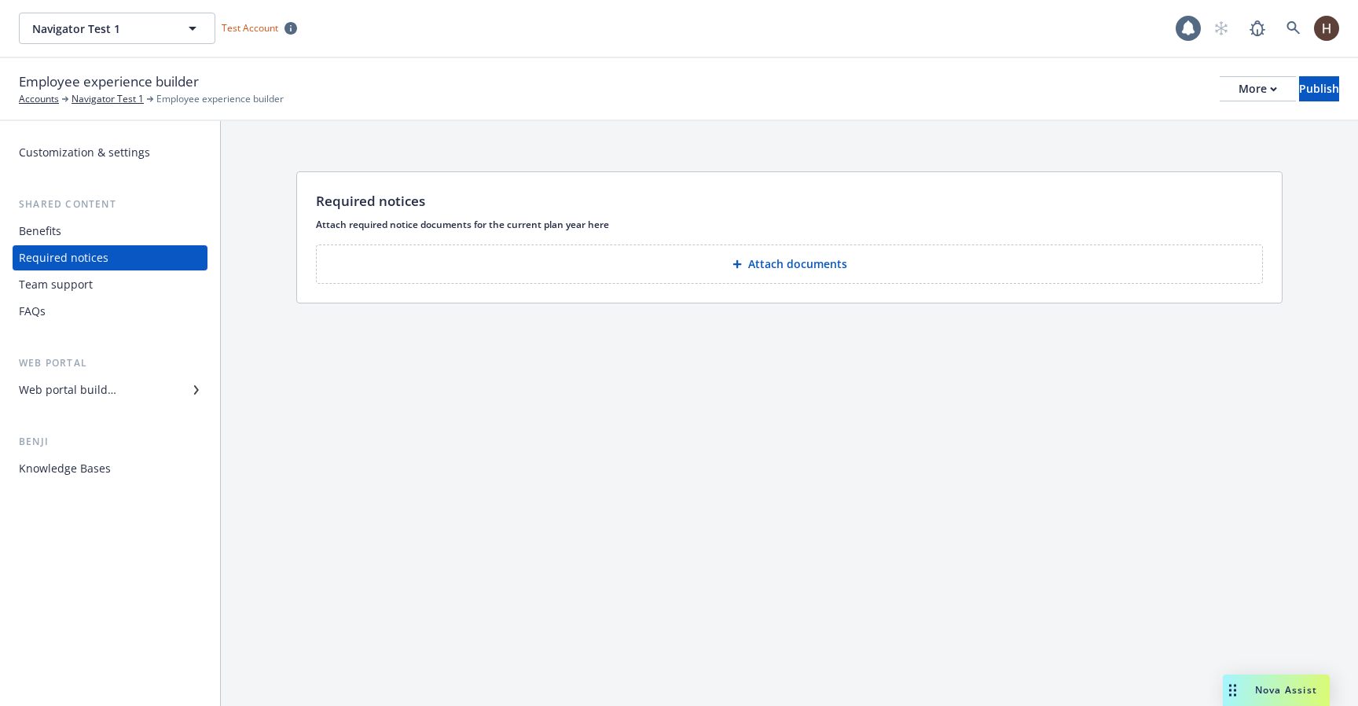
click at [823, 272] on button "Attach documents" at bounding box center [789, 263] width 947 height 39
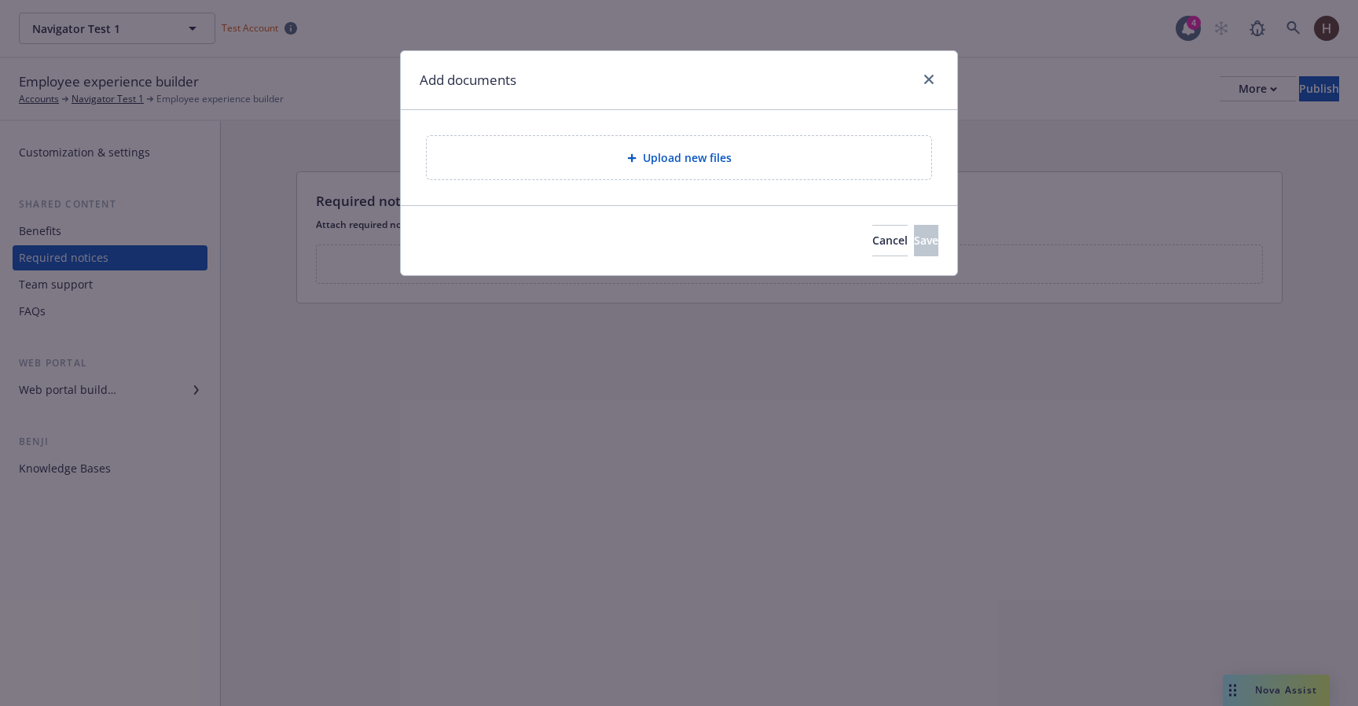
click at [755, 134] on div "Upload new files" at bounding box center [679, 157] width 556 height 95
click at [747, 154] on div "Upload new files" at bounding box center [678, 157] width 479 height 18
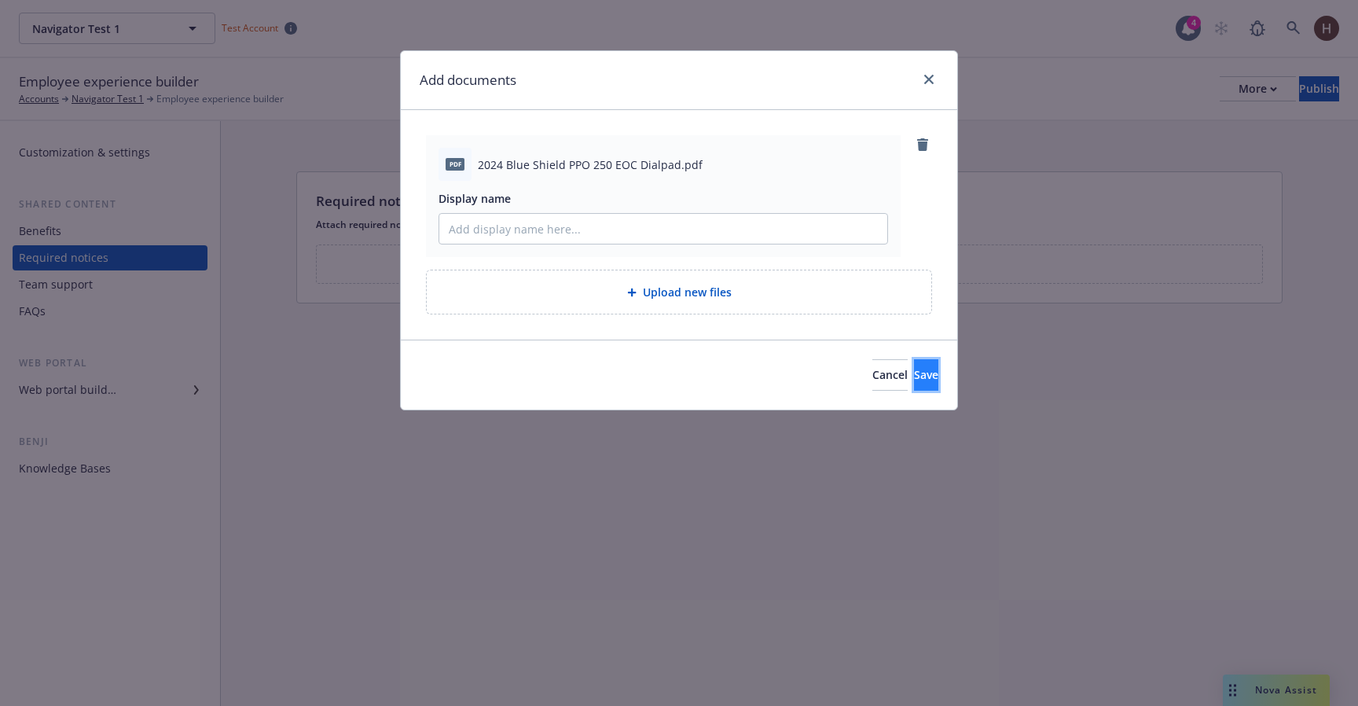
click at [914, 370] on span "Save" at bounding box center [926, 374] width 24 height 15
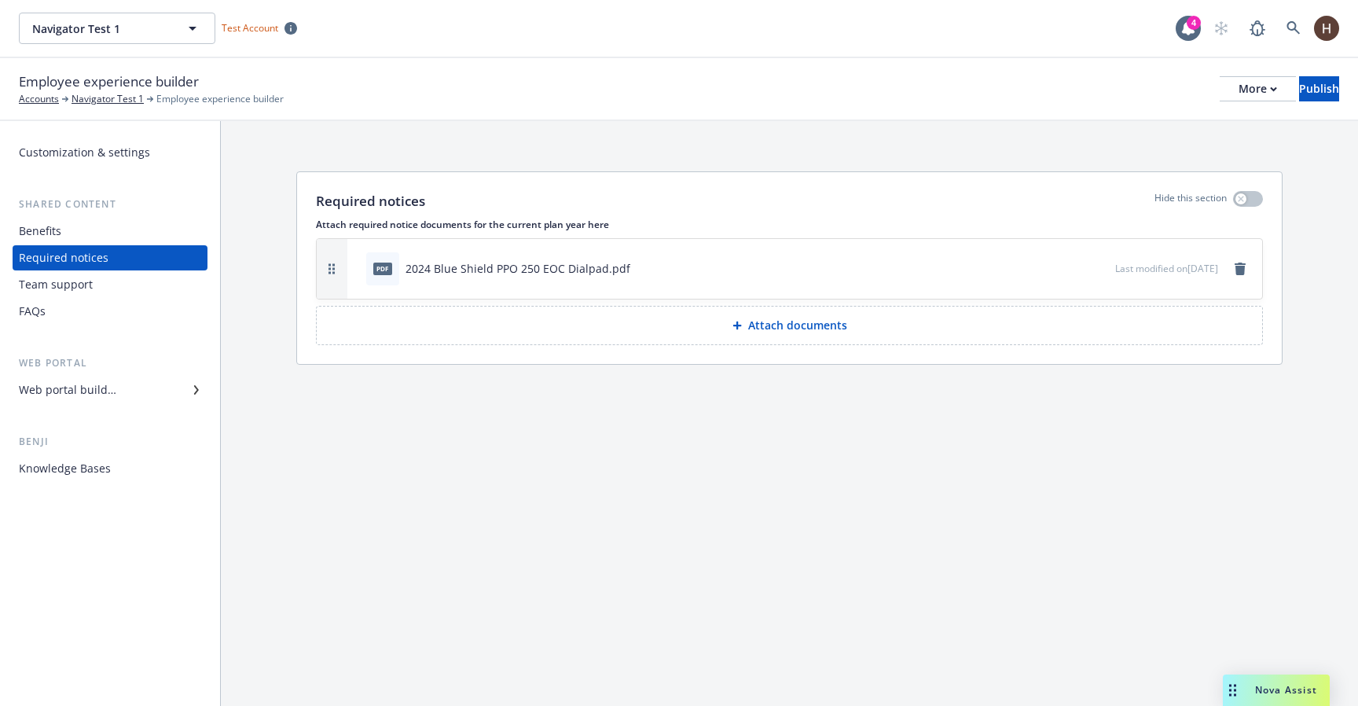
click at [77, 393] on div "Web portal builder" at bounding box center [67, 389] width 97 height 25
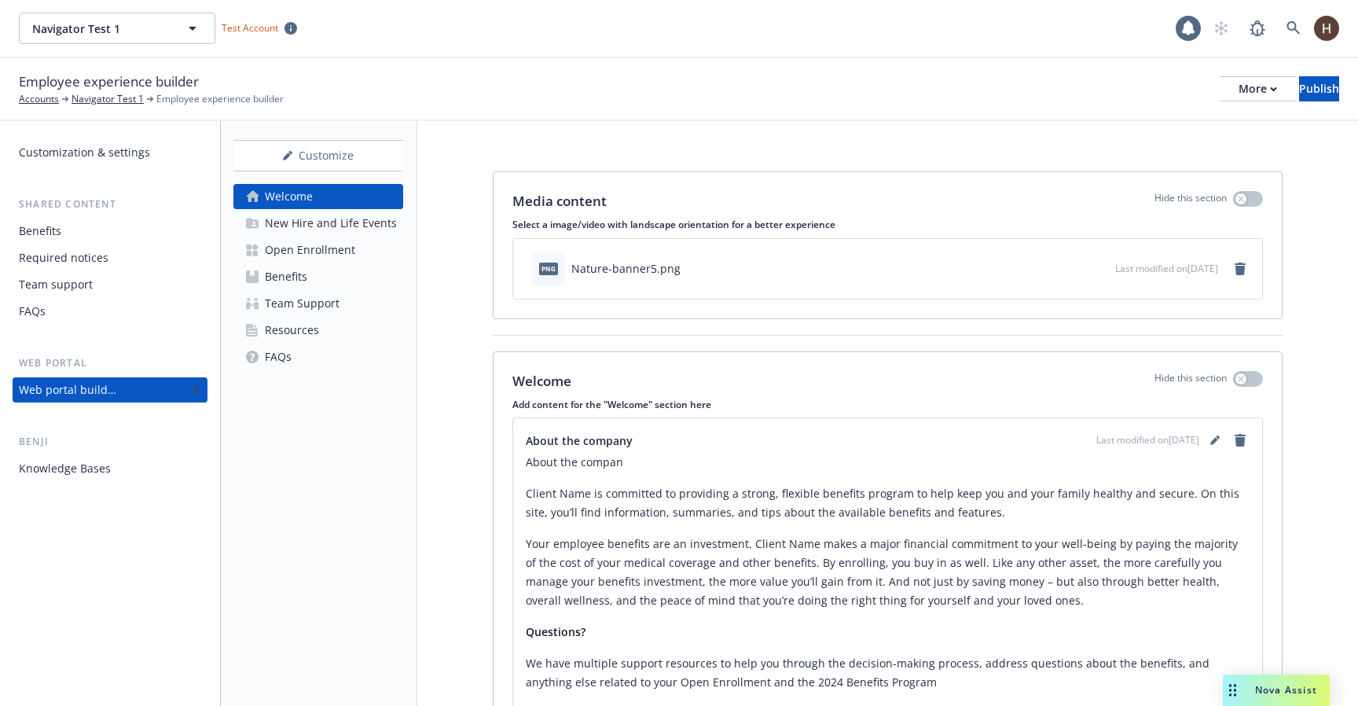
click at [274, 333] on div "Resources" at bounding box center [292, 329] width 54 height 25
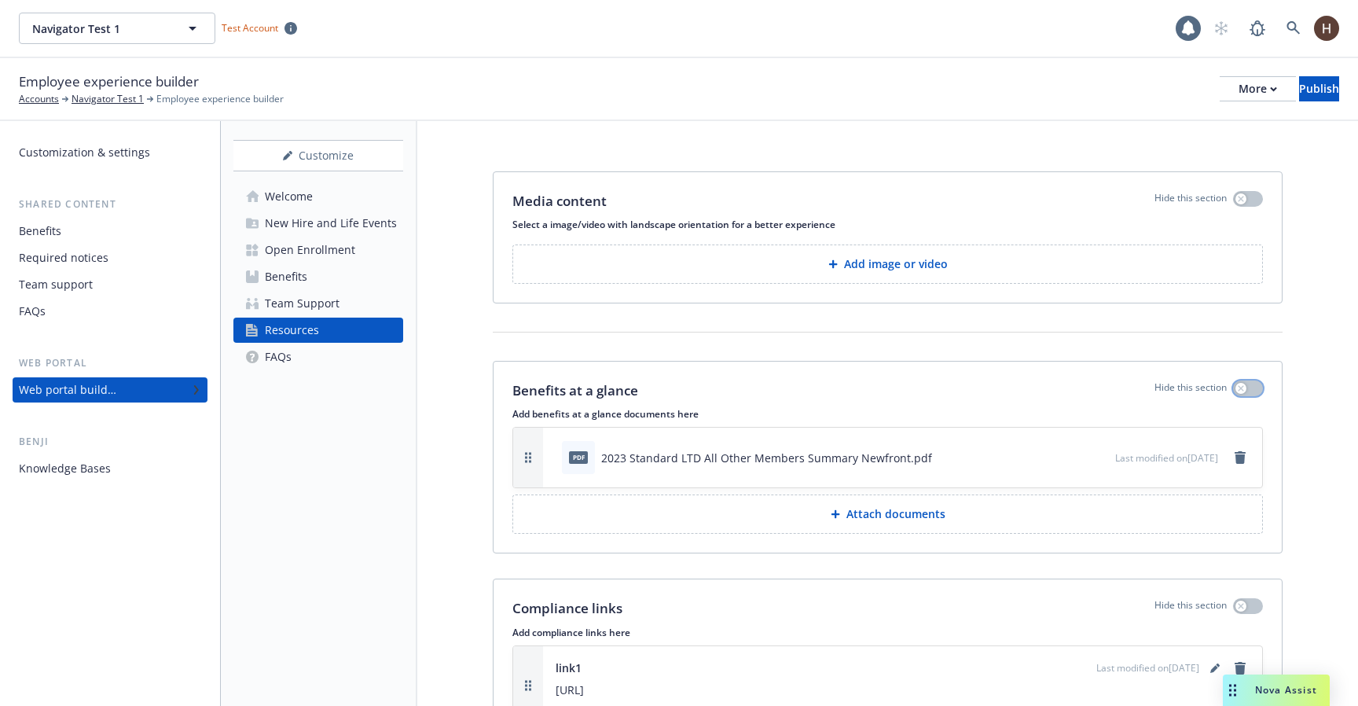
click at [1253, 394] on button "button" at bounding box center [1248, 388] width 30 height 16
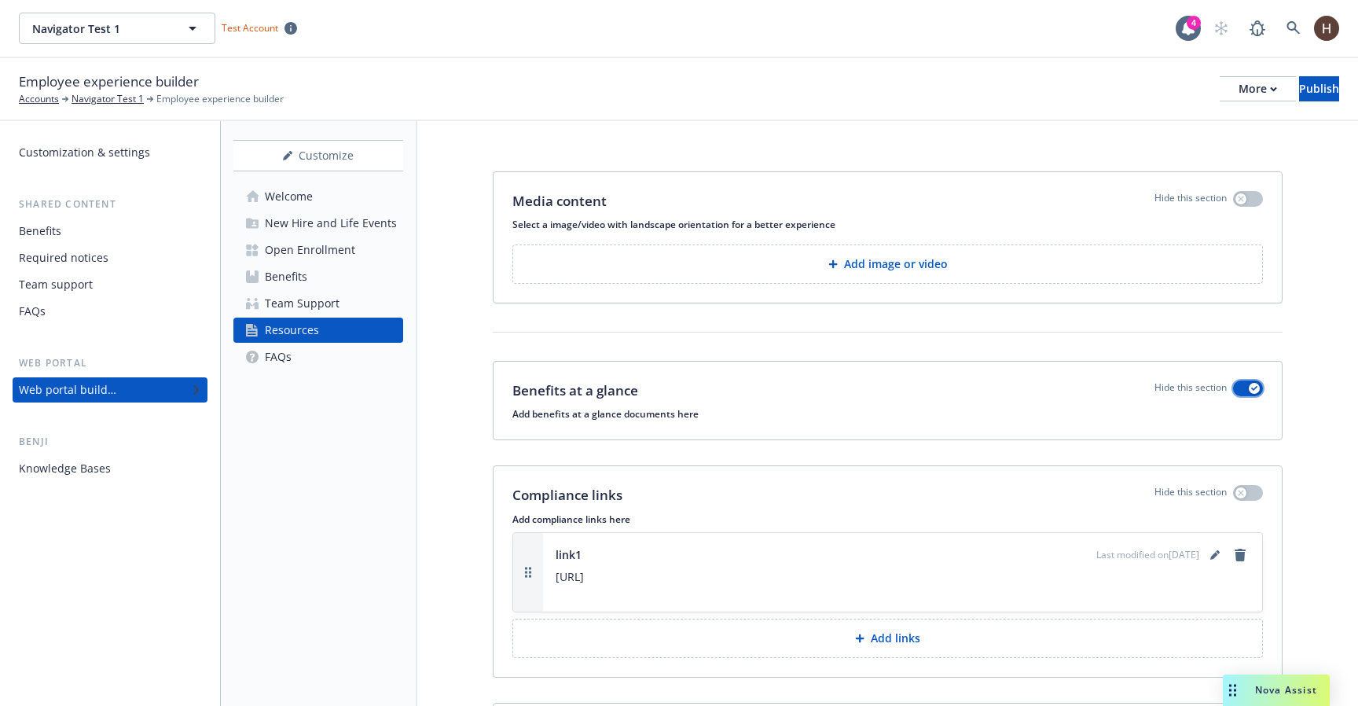
click at [1233, 390] on button "button" at bounding box center [1248, 388] width 30 height 16
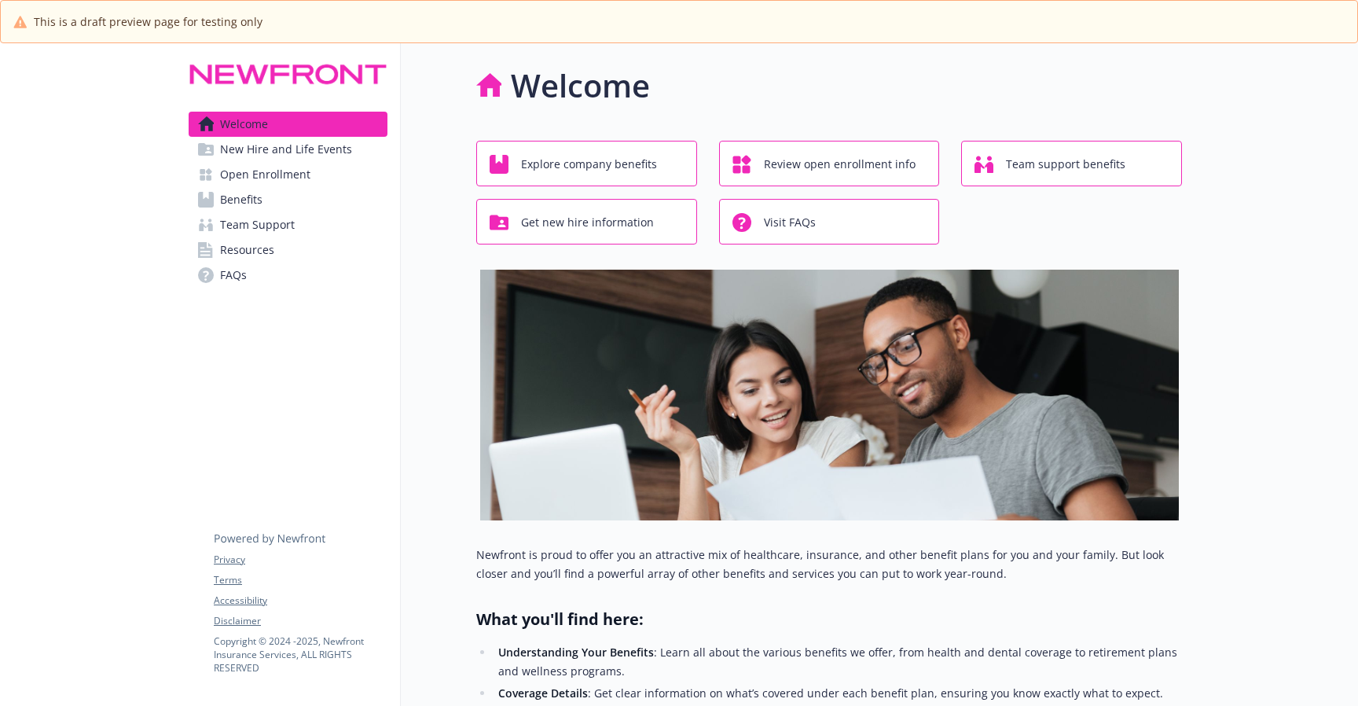
click at [275, 244] on link "Resources" at bounding box center [288, 249] width 199 height 25
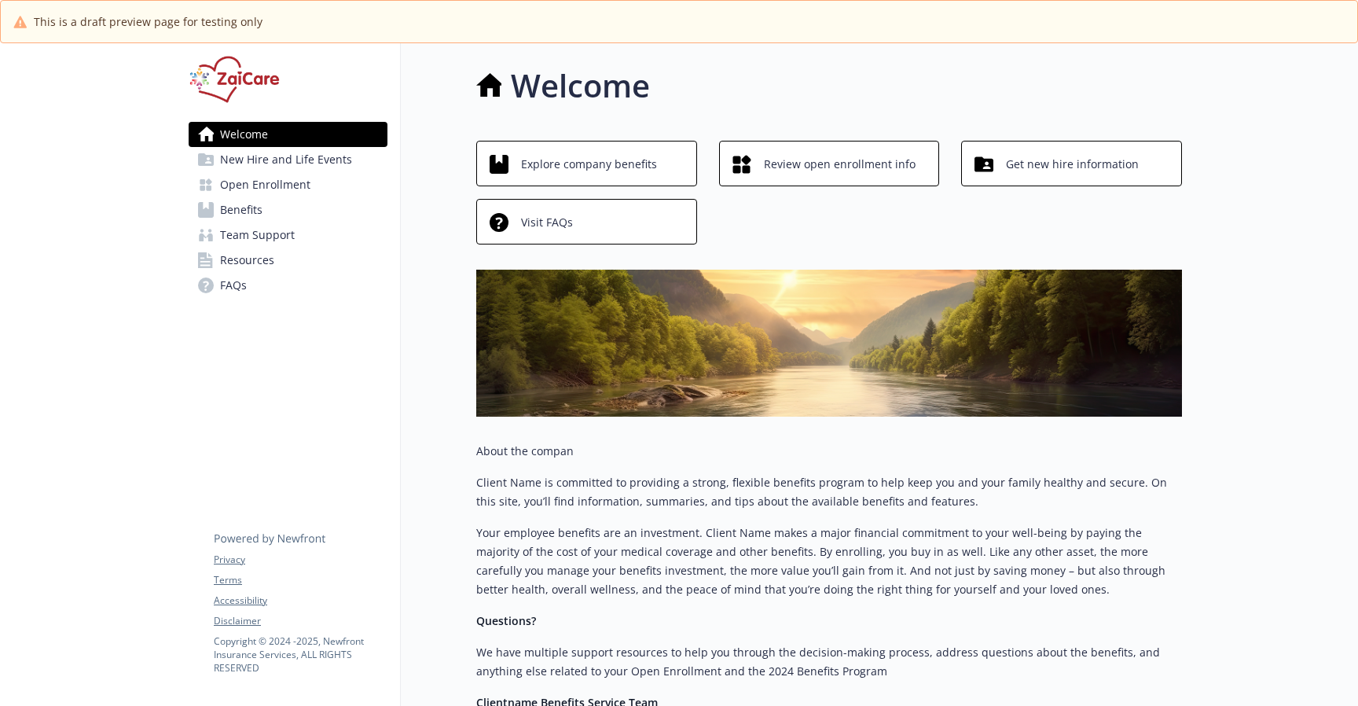
click at [284, 255] on link "Resources" at bounding box center [288, 259] width 199 height 25
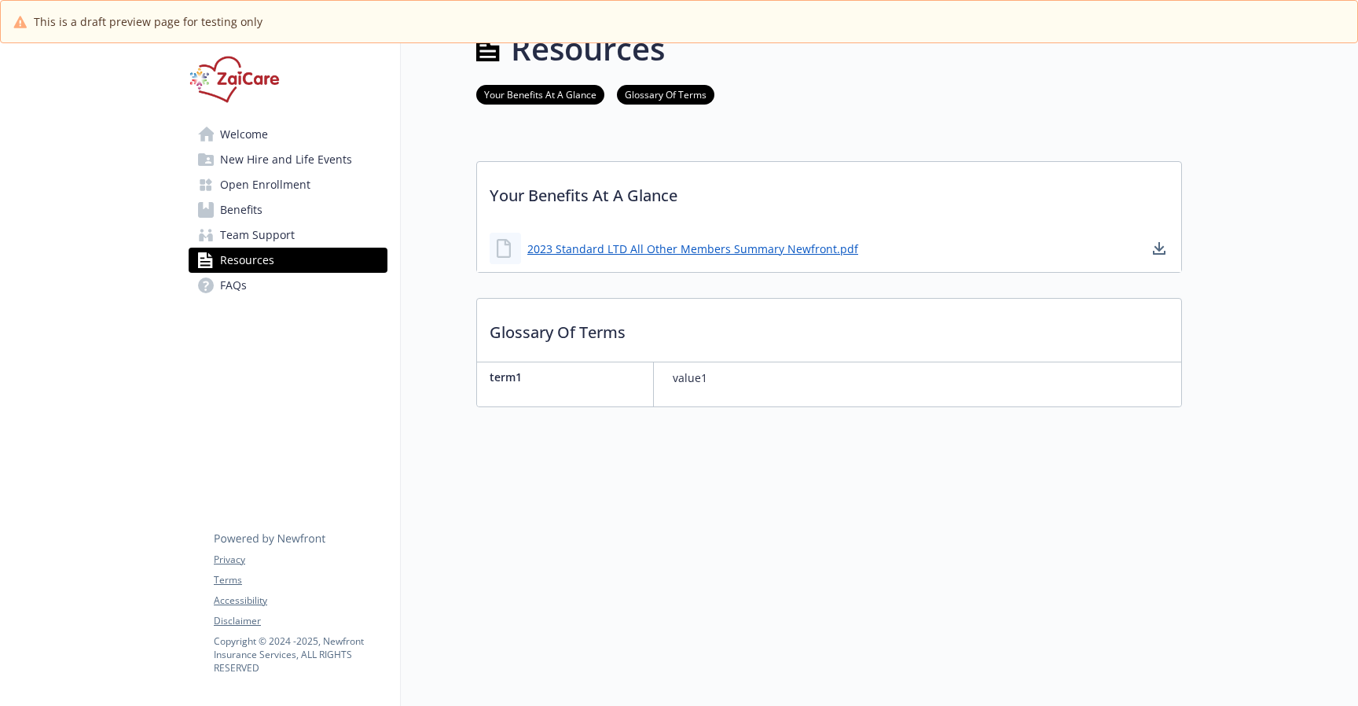
scroll to position [43, 0]
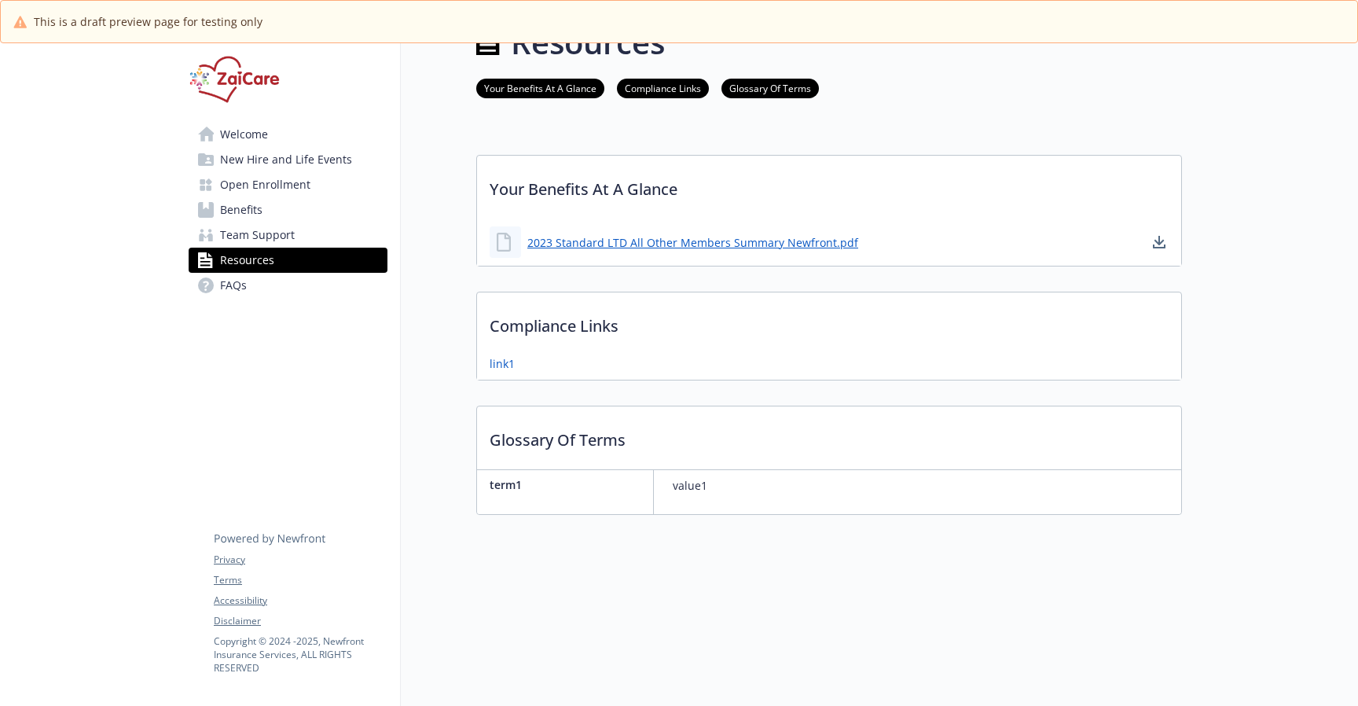
click at [564, 100] on div "Your Benefits At A Glance Compliance Links Glossary Of Terms" at bounding box center [829, 88] width 706 height 45
click at [569, 94] on link "Your Benefits At A Glance" at bounding box center [540, 87] width 128 height 15
click at [683, 85] on link "Compliance Links" at bounding box center [663, 87] width 92 height 15
click at [778, 76] on div "Your Benefits At A Glance Compliance Links Glossary Of Terms" at bounding box center [829, 88] width 706 height 45
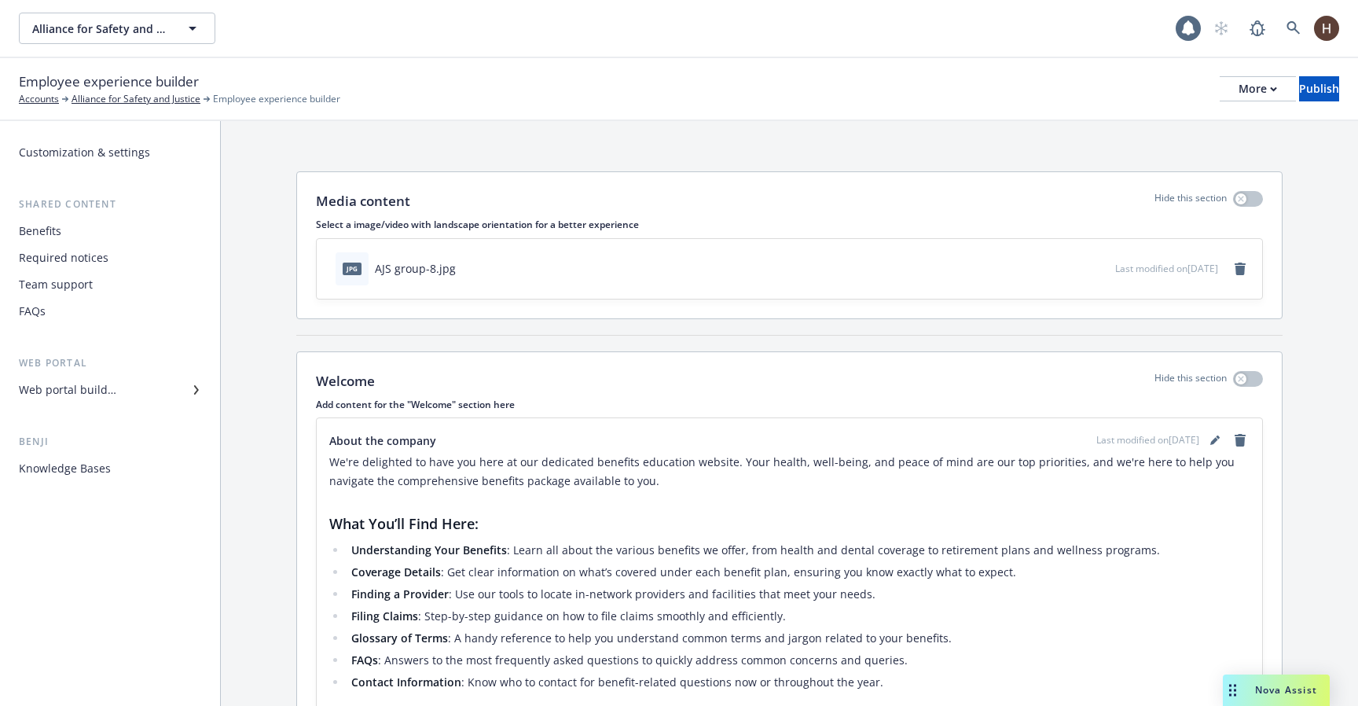
click at [156, 386] on div "Web portal builder" at bounding box center [110, 389] width 182 height 25
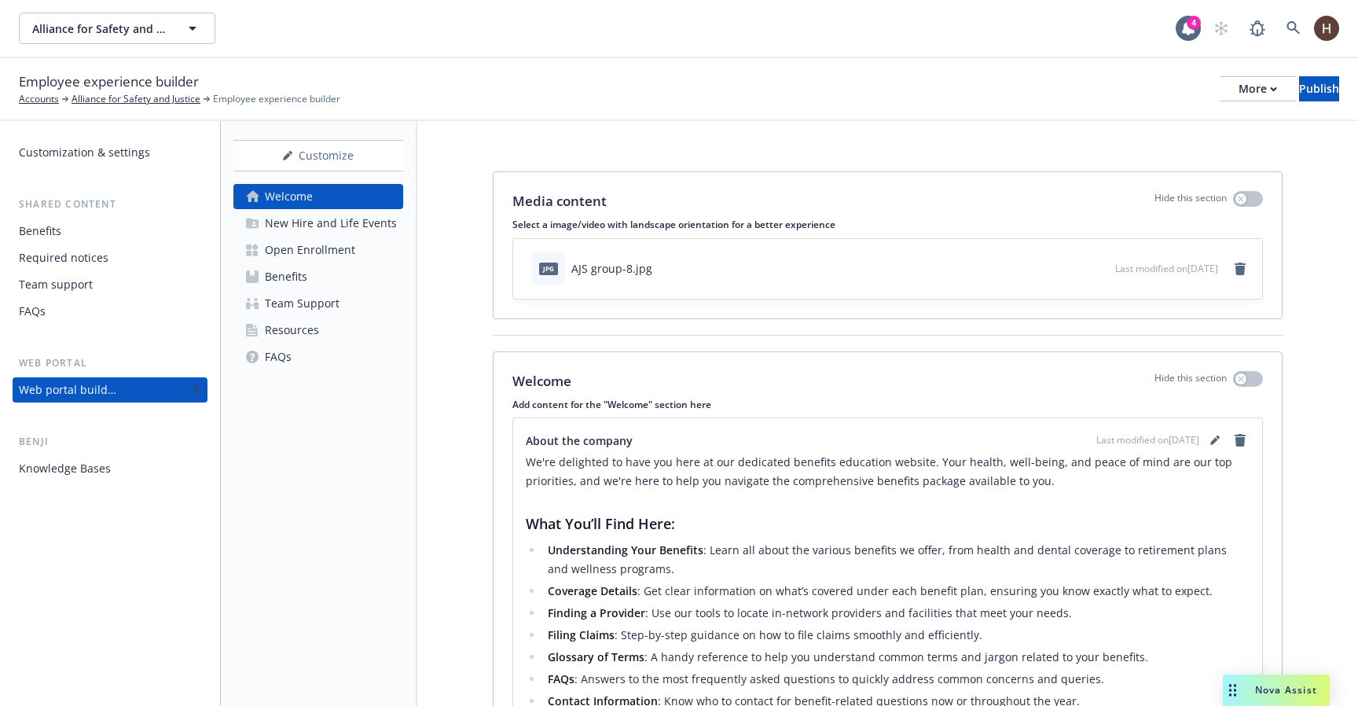
click at [334, 319] on link "Resources" at bounding box center [318, 329] width 170 height 25
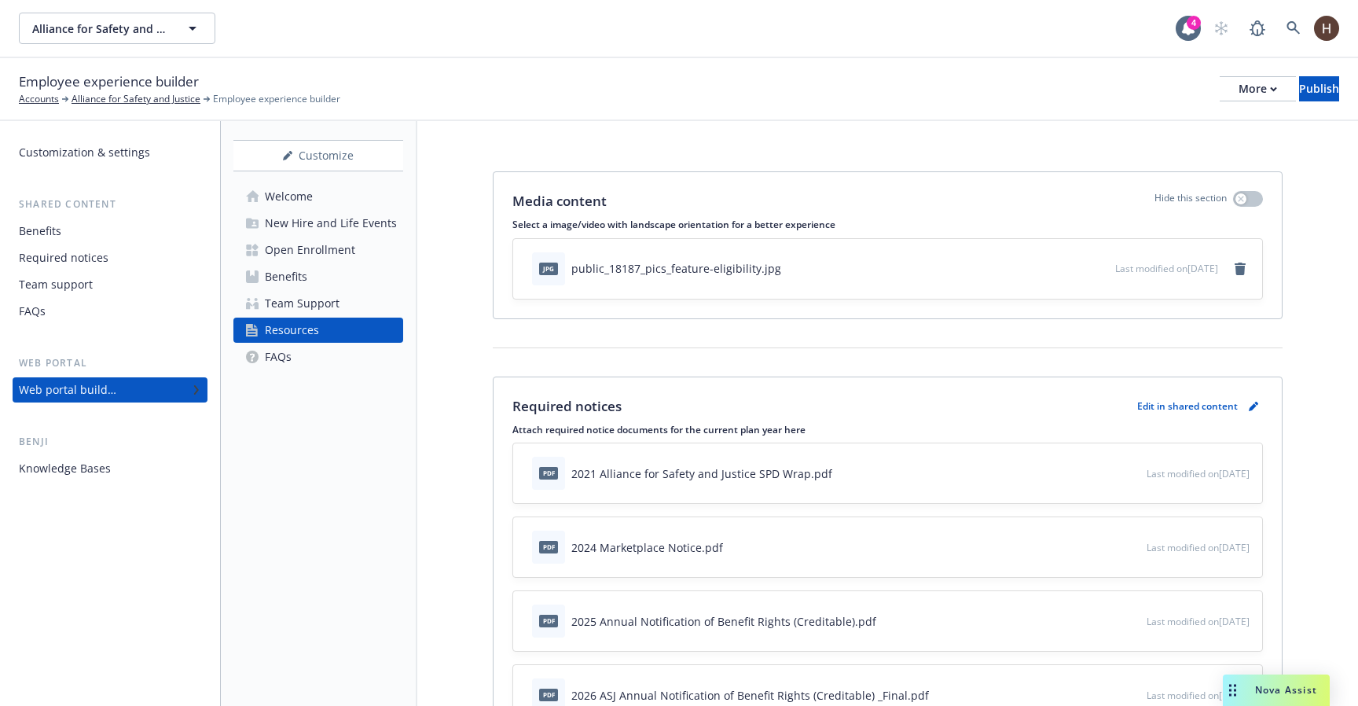
click at [759, 338] on div "Media content Hide this section Select a image/video with landscape orientation…" at bounding box center [888, 261] width 790 height 180
click at [130, 98] on link "Alliance for Safety and Justice" at bounding box center [135, 99] width 129 height 14
click at [1222, 60] on div "Employee experience builder Accounts Alliance for Safety and Justice Employee e…" at bounding box center [679, 89] width 1358 height 63
click at [1238, 86] on div "More" at bounding box center [1257, 89] width 38 height 24
click at [1164, 115] on link "Copy preview link" at bounding box center [1128, 124] width 233 height 31
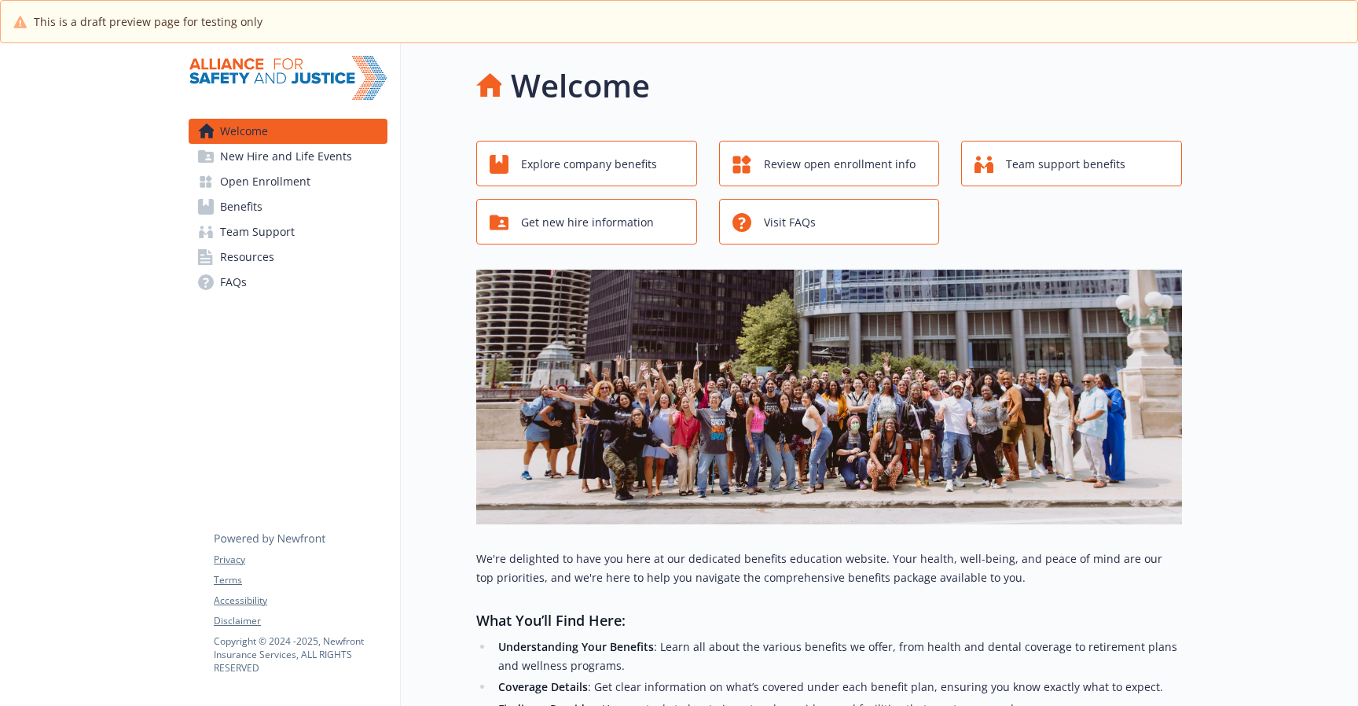
click at [341, 247] on link "Resources" at bounding box center [288, 256] width 199 height 25
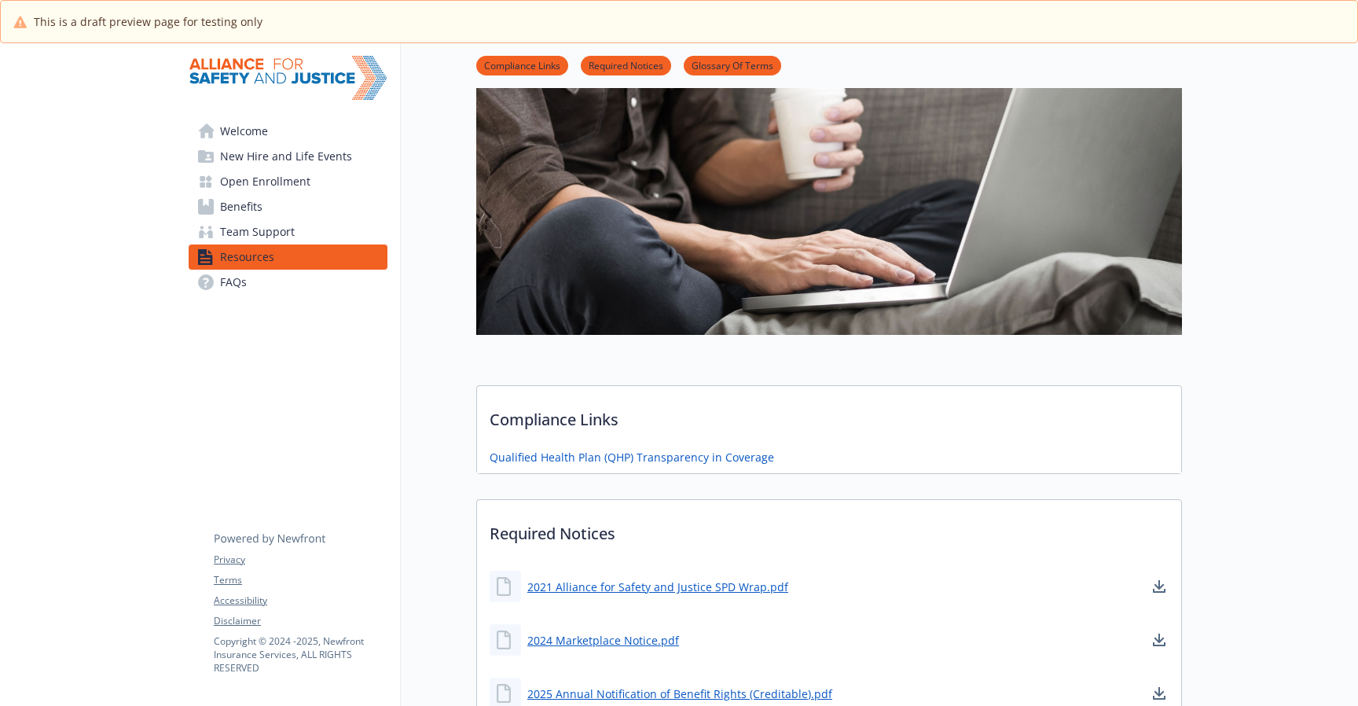
scroll to position [124, 0]
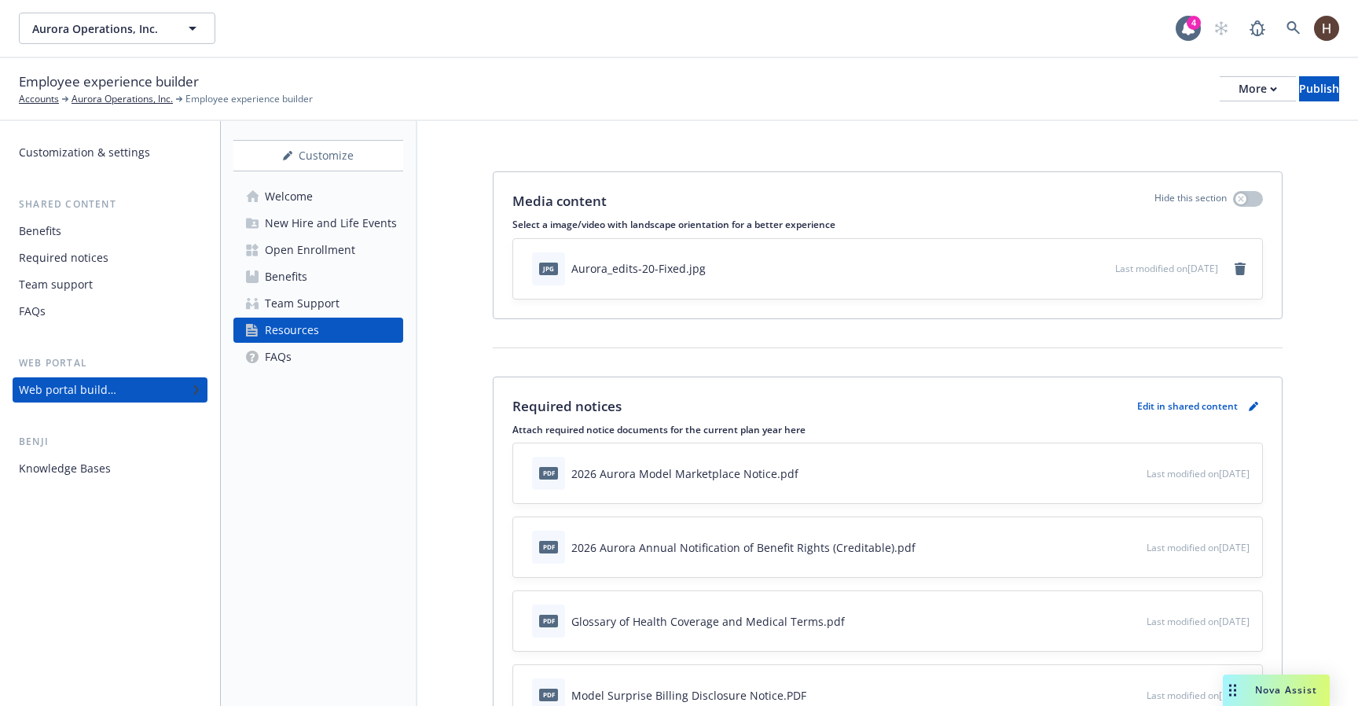
click at [1014, 31] on div "Aurora Operations, Inc. Aurora Operations, Inc." at bounding box center [597, 28] width 1157 height 31
click at [1014, 83] on div "Employee experience builder Accounts Aurora Operations, Inc. Employee experienc…" at bounding box center [679, 88] width 1320 height 35
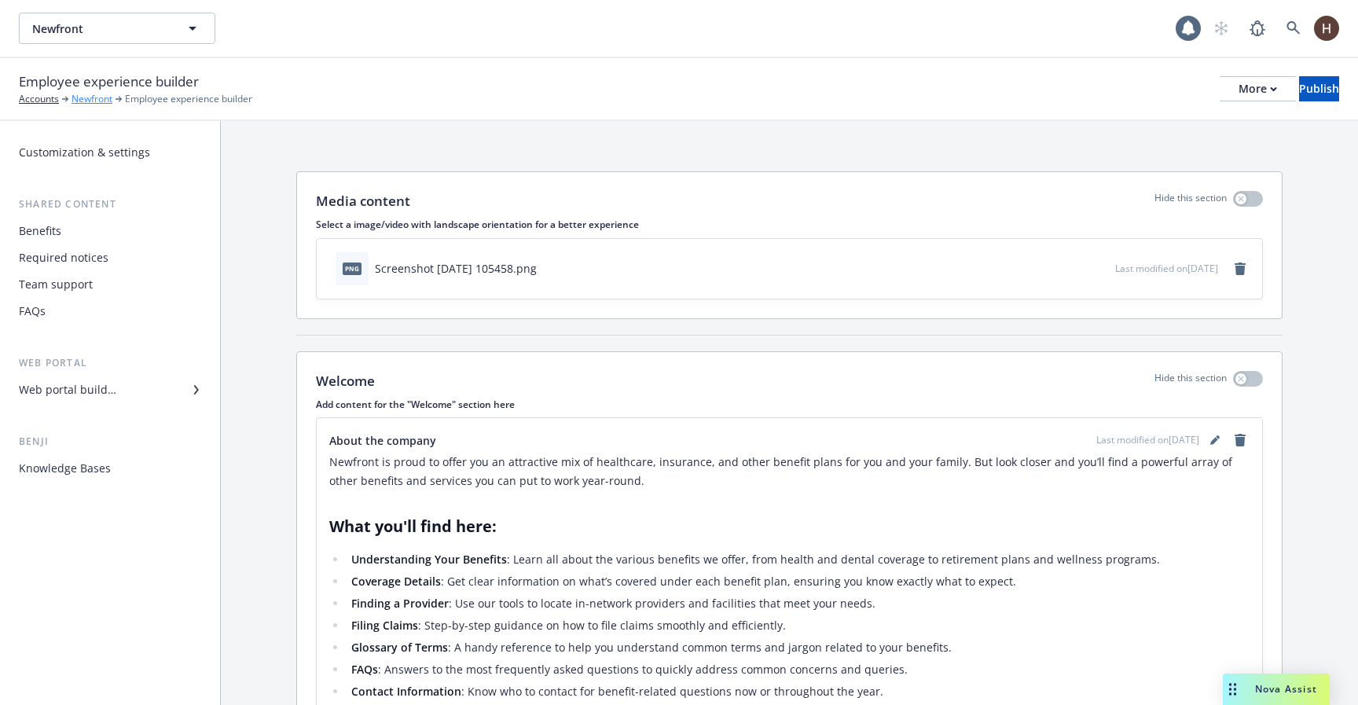
click at [93, 101] on link "Newfront" at bounding box center [91, 99] width 41 height 14
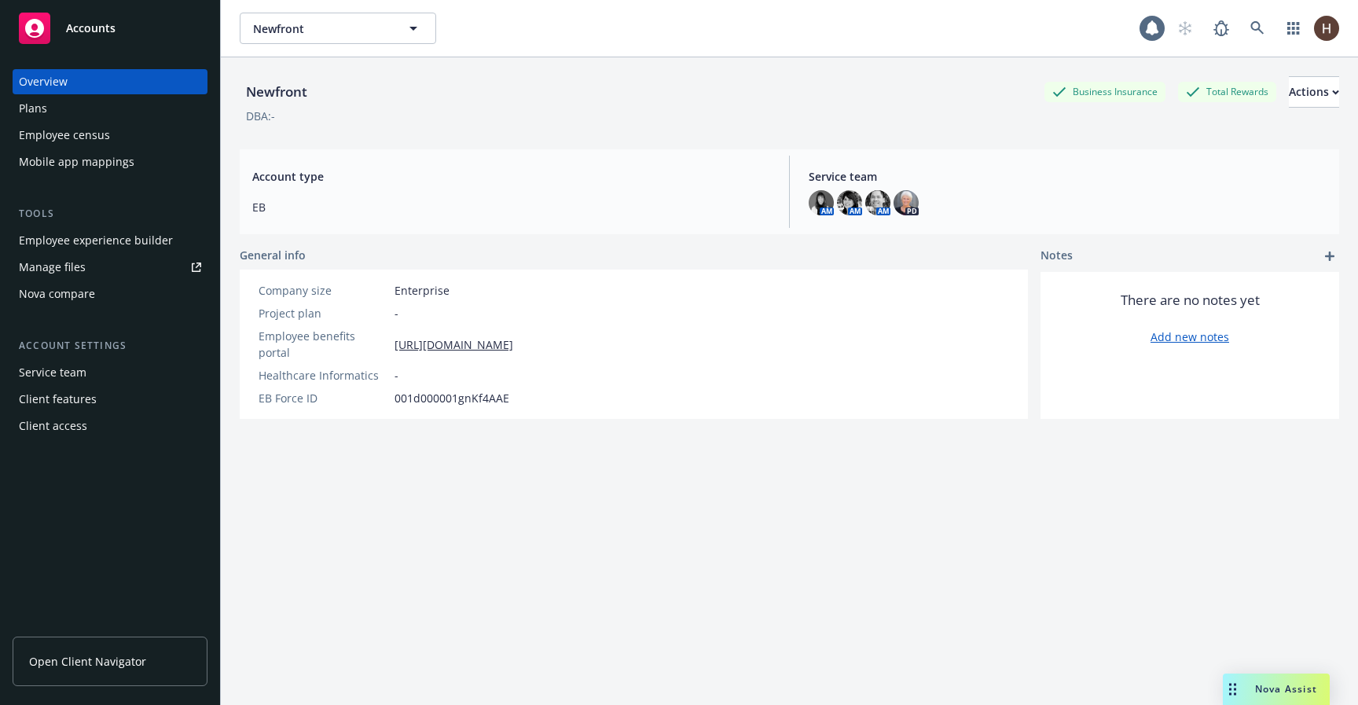
click at [86, 300] on div "Nova compare" at bounding box center [57, 293] width 76 height 25
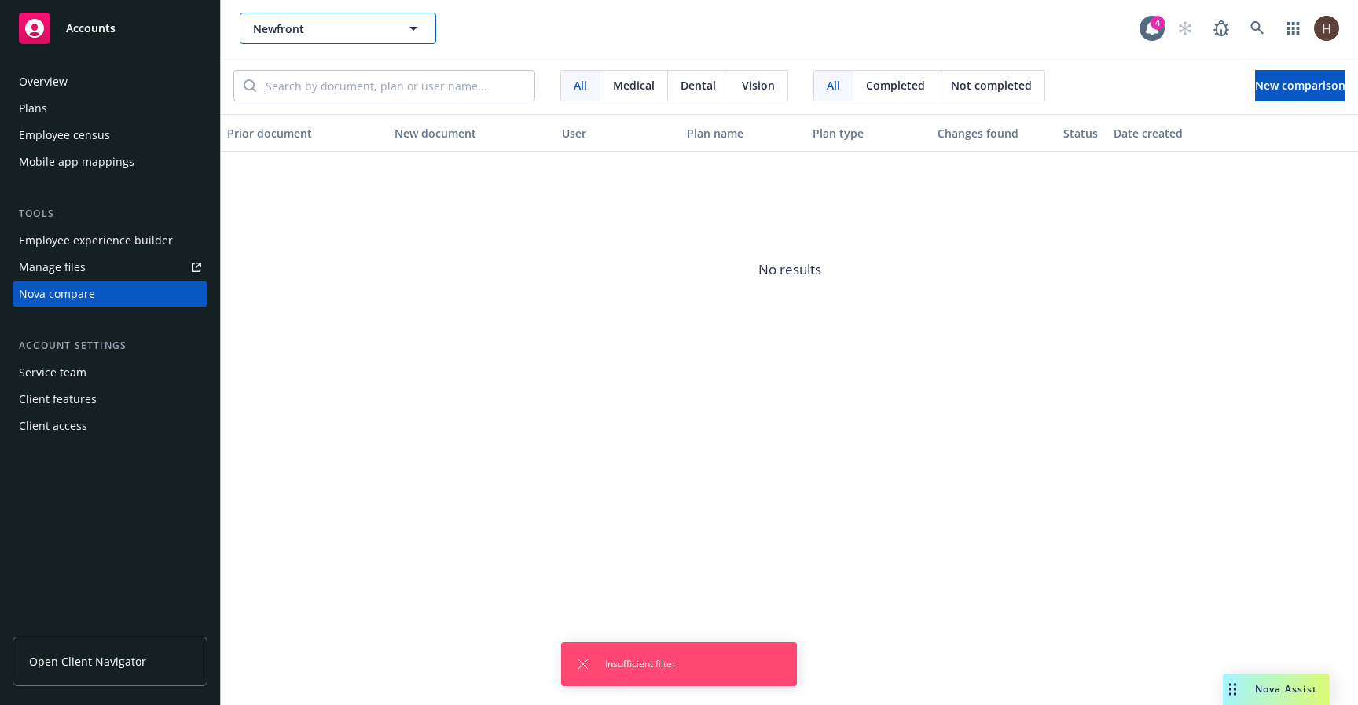
click at [359, 32] on span "Newfront" at bounding box center [321, 28] width 136 height 16
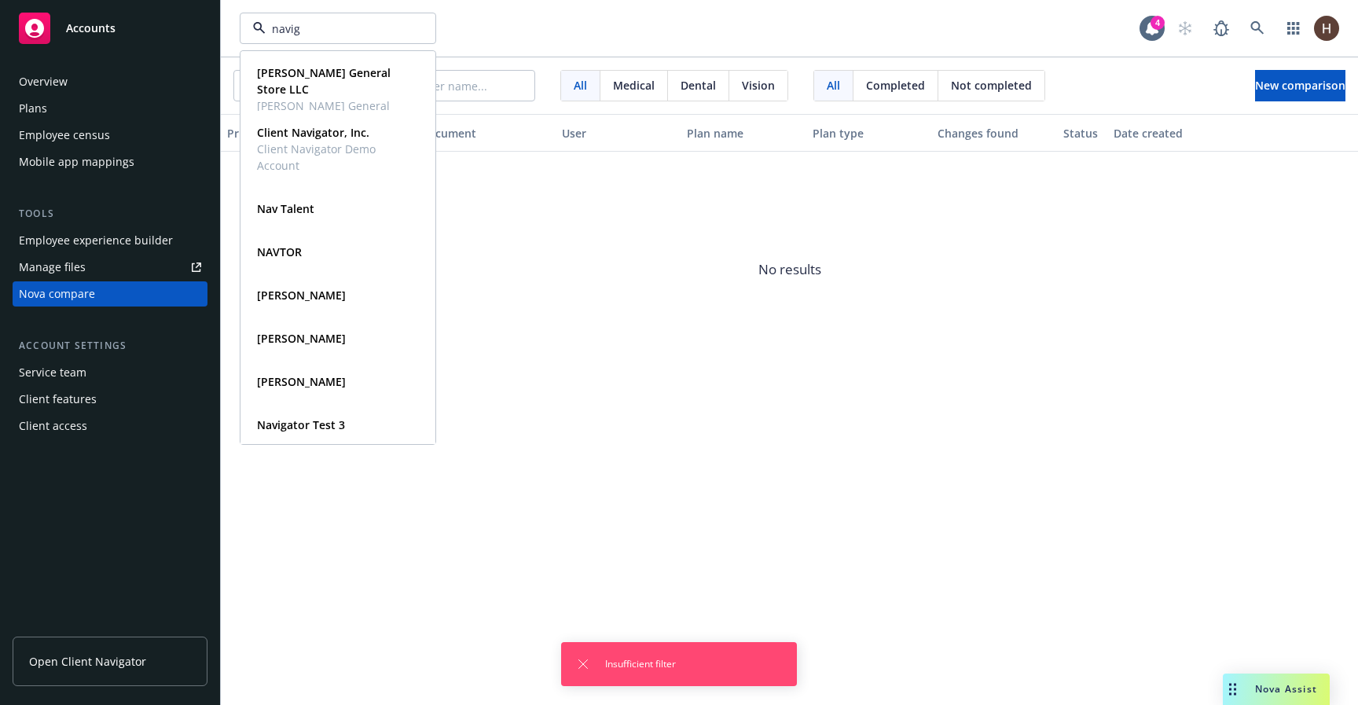
type input "naviga"
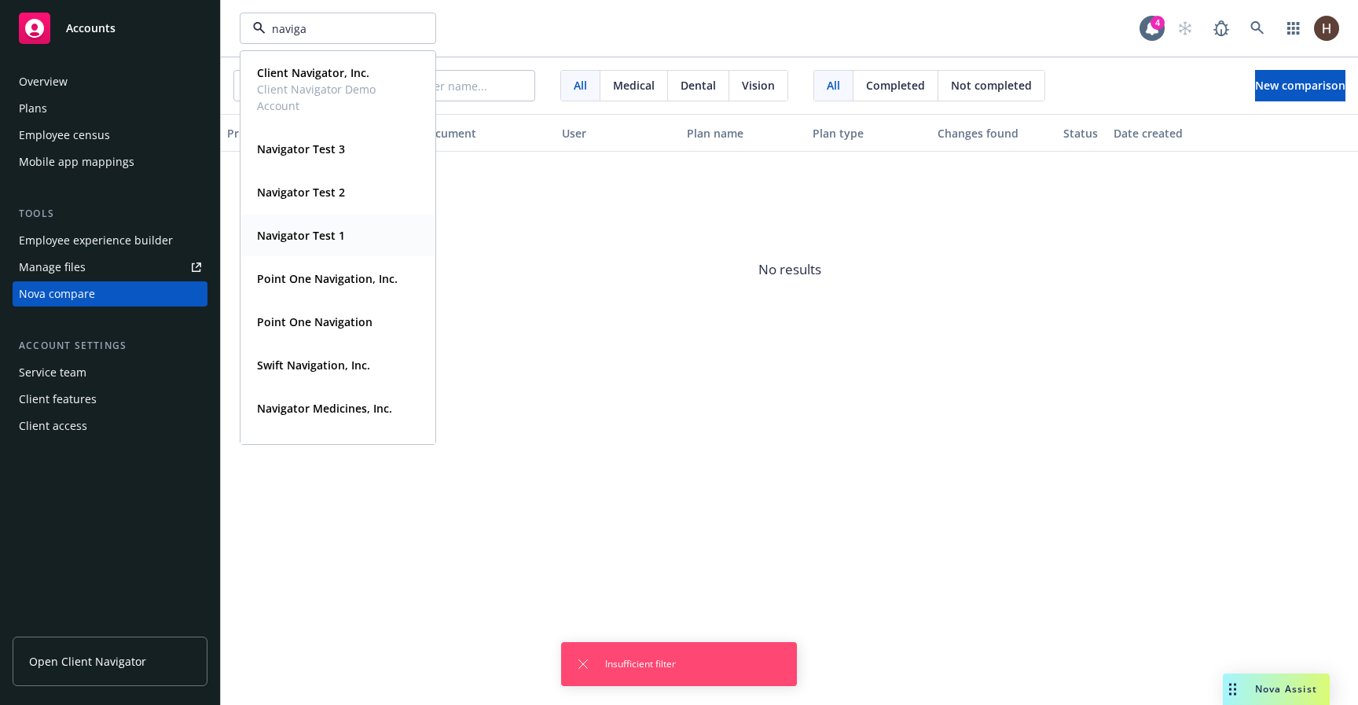
click at [337, 242] on strong "Navigator Test 1" at bounding box center [301, 235] width 88 height 15
